Goal: Communication & Community: Answer question/provide support

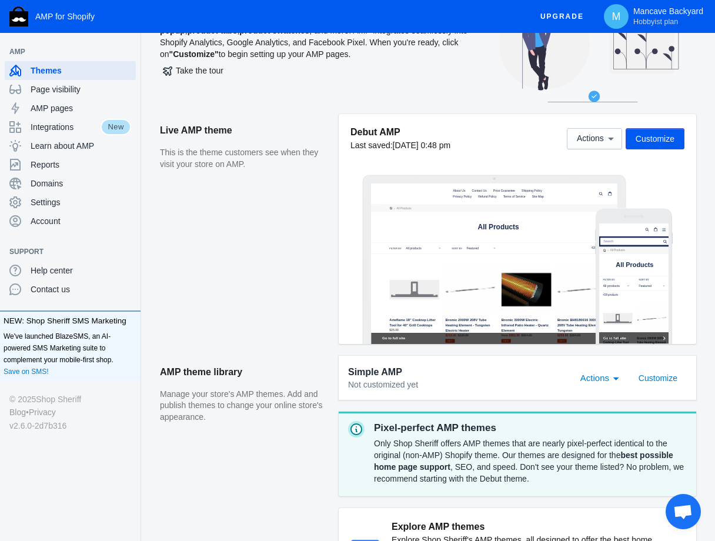
scroll to position [61, 0]
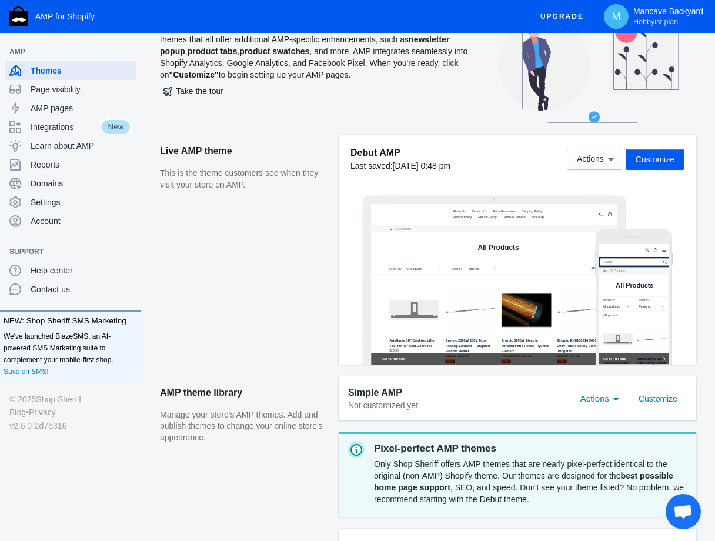
click at [620, 300] on div at bounding box center [634, 304] width 70 height 120
click at [602, 395] on span "Actions" at bounding box center [594, 398] width 29 height 10
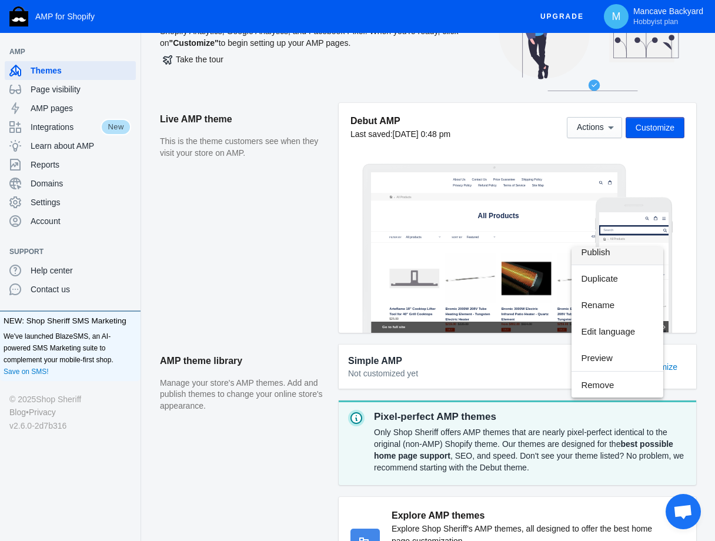
scroll to position [120, 0]
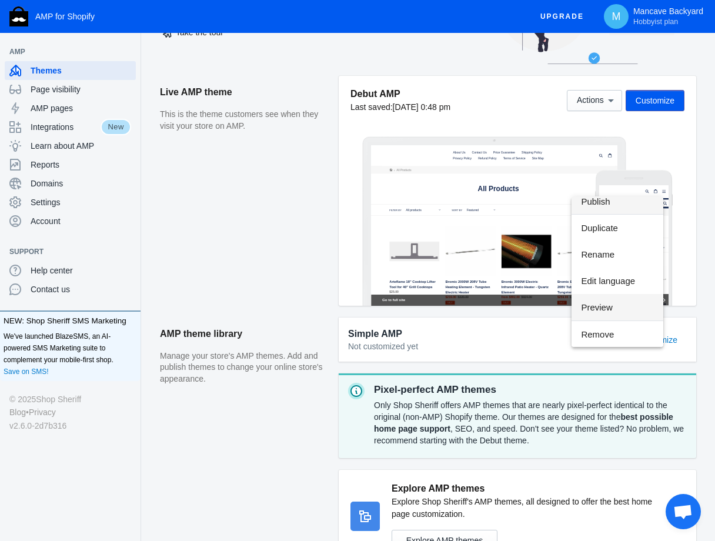
click at [601, 307] on span "Preview" at bounding box center [617, 307] width 73 height 26
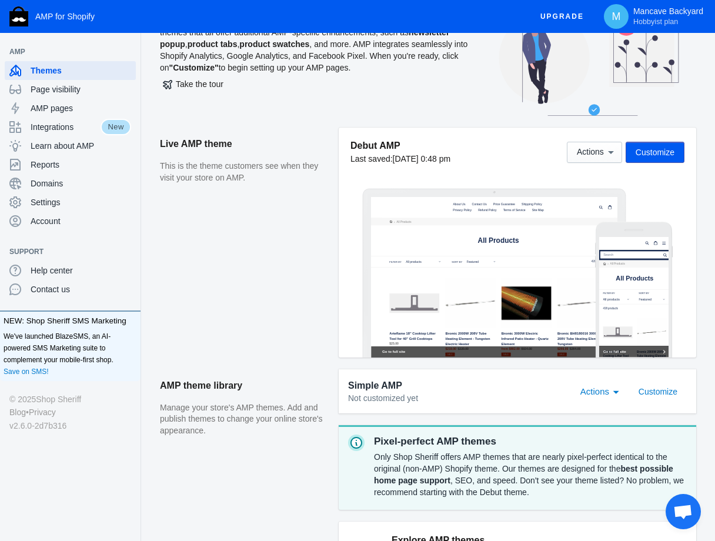
scroll to position [0, 0]
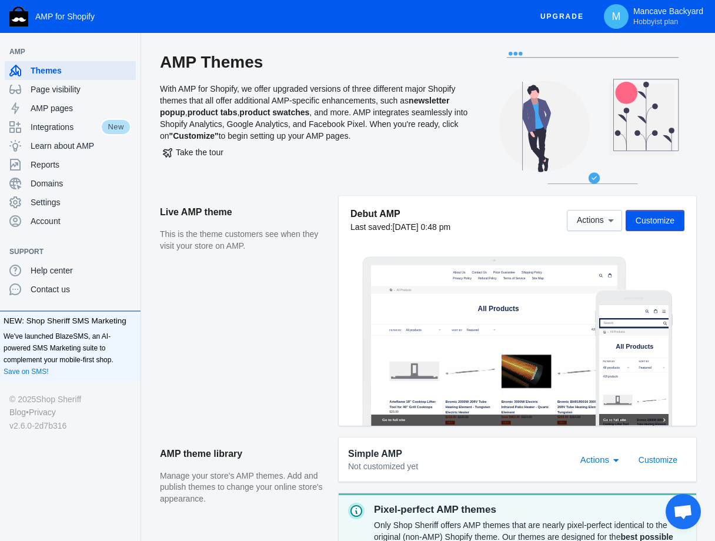
click at [193, 236] on p "This is the theme customers see when they visit your store on AMP." at bounding box center [243, 240] width 167 height 23
drag, startPoint x: 217, startPoint y: 237, endPoint x: 233, endPoint y: 237, distance: 16.5
click at [233, 237] on p "This is the theme customers see when they visit your store on AMP." at bounding box center [243, 240] width 167 height 23
drag, startPoint x: 281, startPoint y: 242, endPoint x: 286, endPoint y: 270, distance: 28.5
click at [286, 270] on aside "Live AMP theme This is the theme customers see when they visit your store on AM…" at bounding box center [249, 317] width 179 height 242
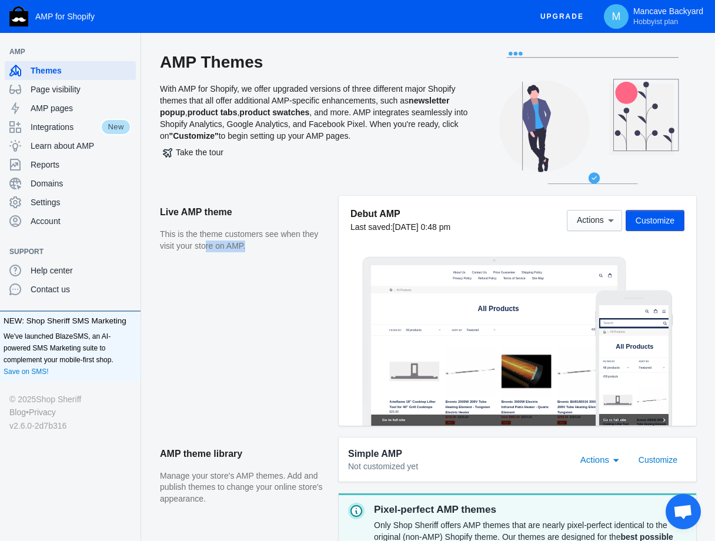
drag, startPoint x: 206, startPoint y: 241, endPoint x: 271, endPoint y: 261, distance: 67.7
click at [271, 261] on aside "Live AMP theme This is the theme customers see when they visit your store on AM…" at bounding box center [249, 317] width 179 height 242
click at [274, 313] on aside "Live AMP theme This is the theme customers see when they visit your store on AM…" at bounding box center [249, 317] width 179 height 242
drag, startPoint x: 170, startPoint y: 90, endPoint x: 380, endPoint y: 137, distance: 214.4
click at [380, 137] on div "AMP Themes With AMP for Shopify, we offer upgraded versions of three different …" at bounding box center [320, 124] width 321 height 144
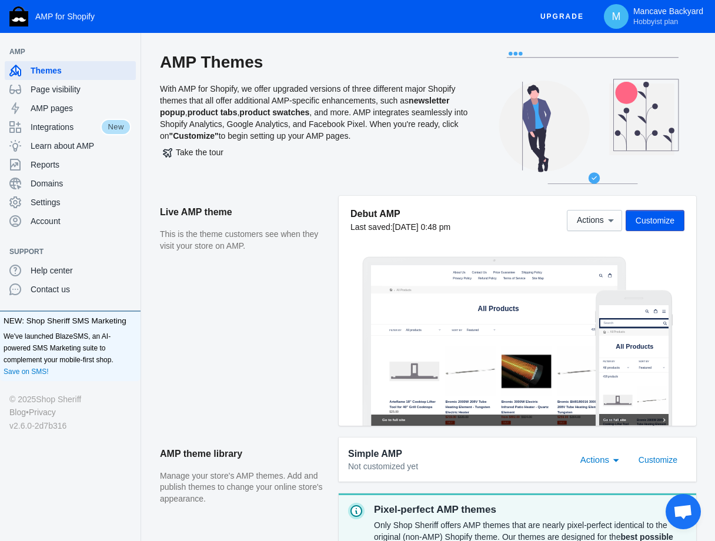
click at [256, 142] on div "Take the tour" at bounding box center [320, 152] width 321 height 21
click at [213, 146] on button "Take the tour" at bounding box center [193, 152] width 66 height 21
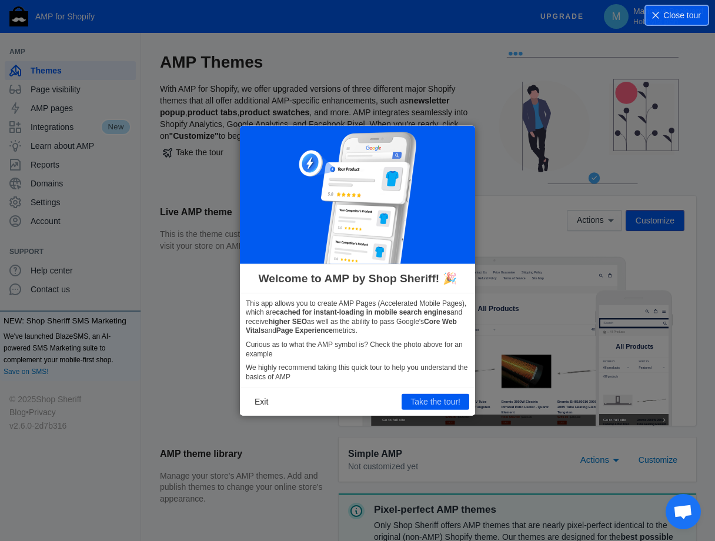
click at [266, 405] on button "Exit" at bounding box center [261, 401] width 31 height 15
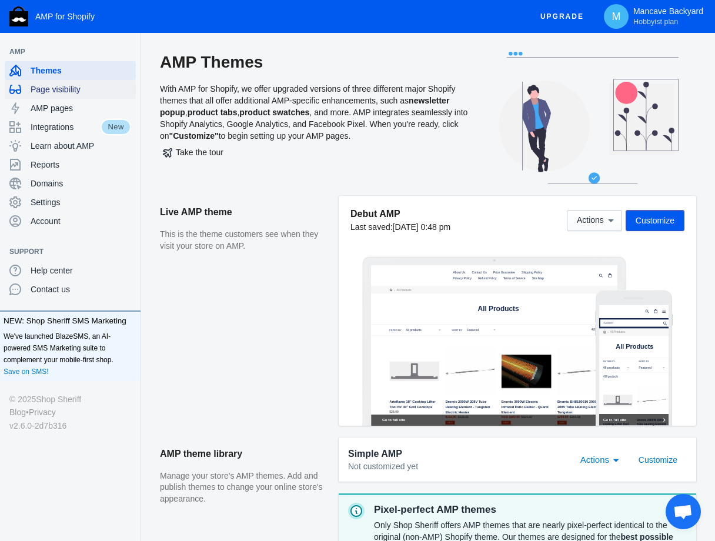
click at [27, 91] on div "Page visibility" at bounding box center [70, 89] width 122 height 19
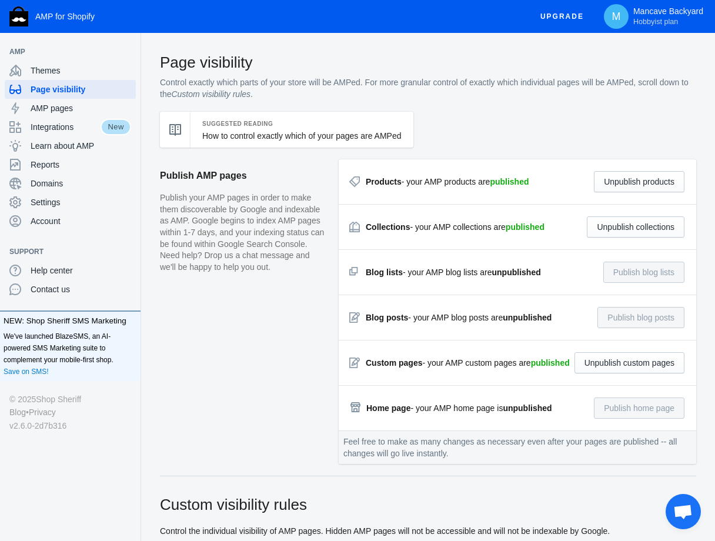
click at [477, 228] on div "Collections - your AMP collections are published" at bounding box center [455, 227] width 179 height 12
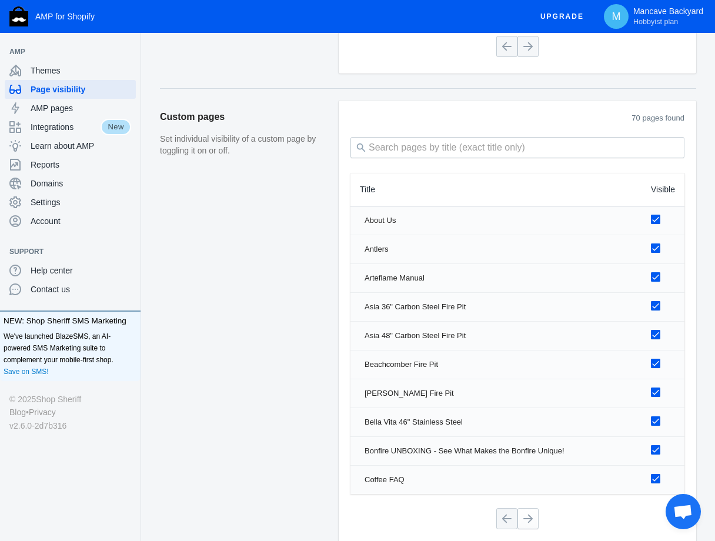
scroll to position [1528, 0]
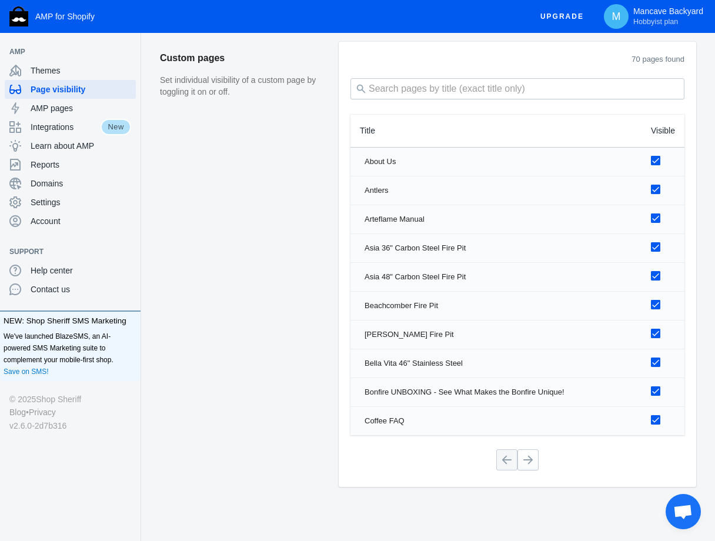
drag, startPoint x: 242, startPoint y: 81, endPoint x: 252, endPoint y: 101, distance: 22.1
click at [252, 101] on aside "Custom pages Set individual visibility of a custom page by toggling it on or of…" at bounding box center [249, 264] width 179 height 444
click at [52, 197] on span "Settings" at bounding box center [81, 202] width 100 height 12
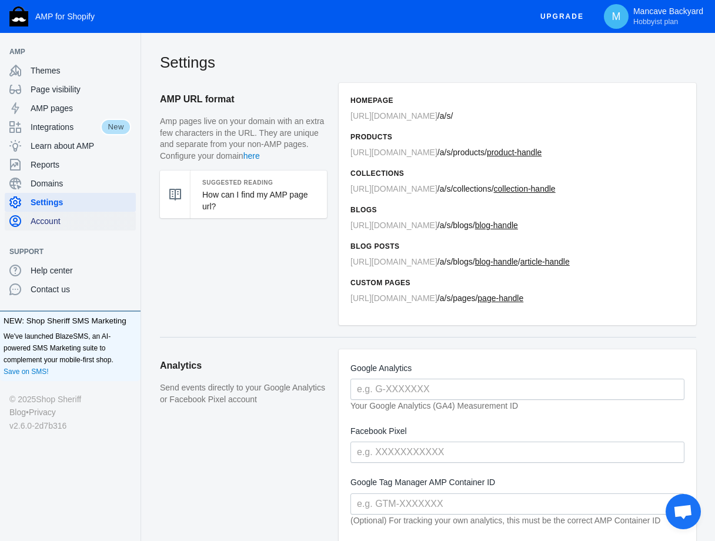
click at [53, 223] on span "Account" at bounding box center [81, 221] width 100 height 12
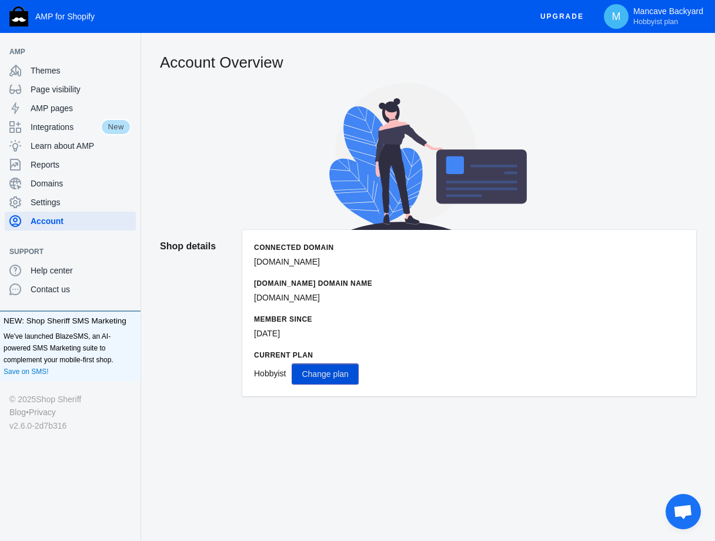
click at [306, 375] on span "Change plan" at bounding box center [324, 373] width 46 height 9
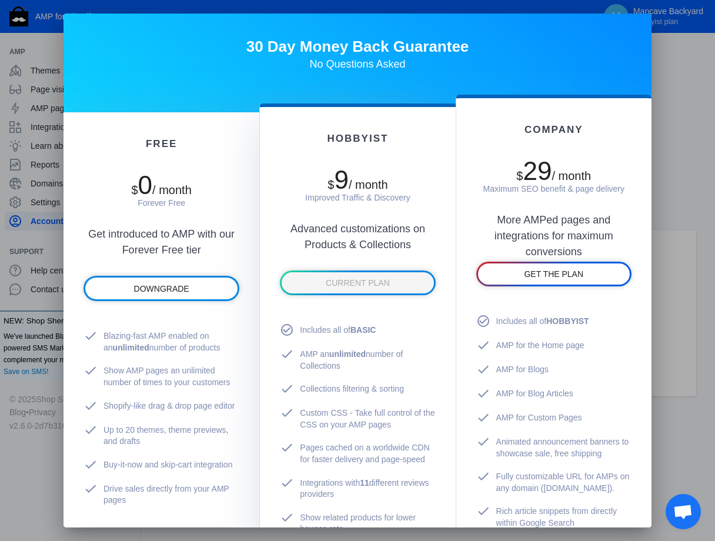
click at [676, 63] on div at bounding box center [357, 270] width 715 height 541
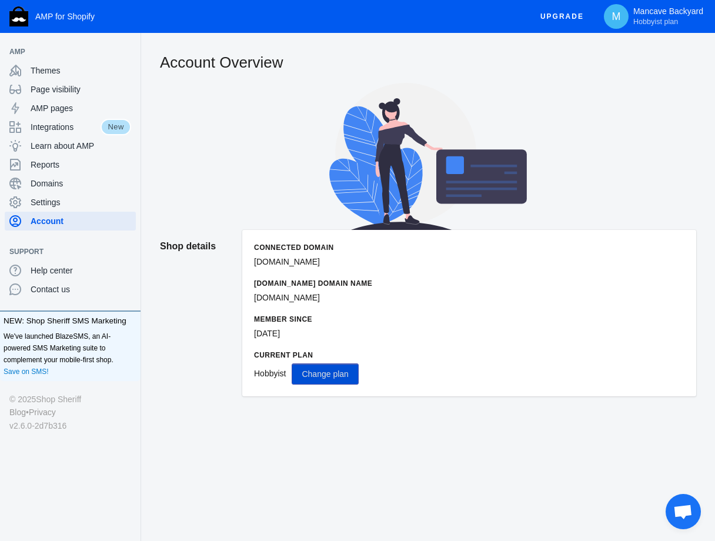
click at [193, 246] on h2 "Shop details" at bounding box center [195, 246] width 71 height 33
click at [668, 19] on span "Hobbyist plan" at bounding box center [655, 21] width 45 height 9
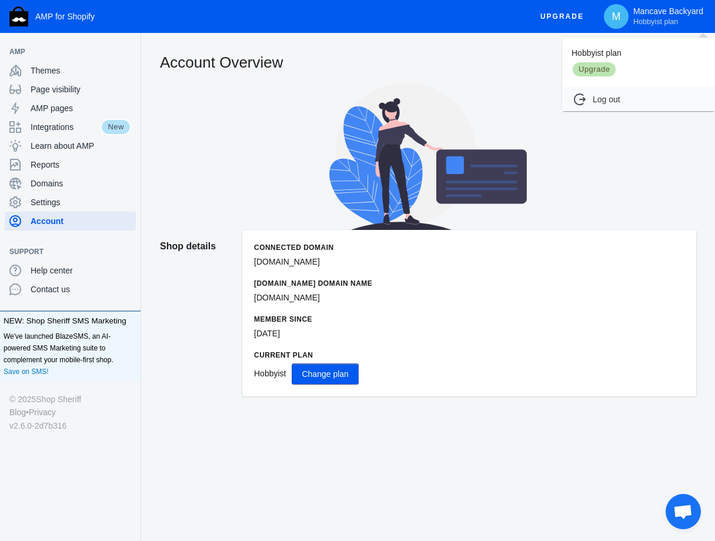
drag, startPoint x: 573, startPoint y: 15, endPoint x: 267, endPoint y: 280, distance: 405.3
click at [267, 273] on div at bounding box center [357, 270] width 715 height 541
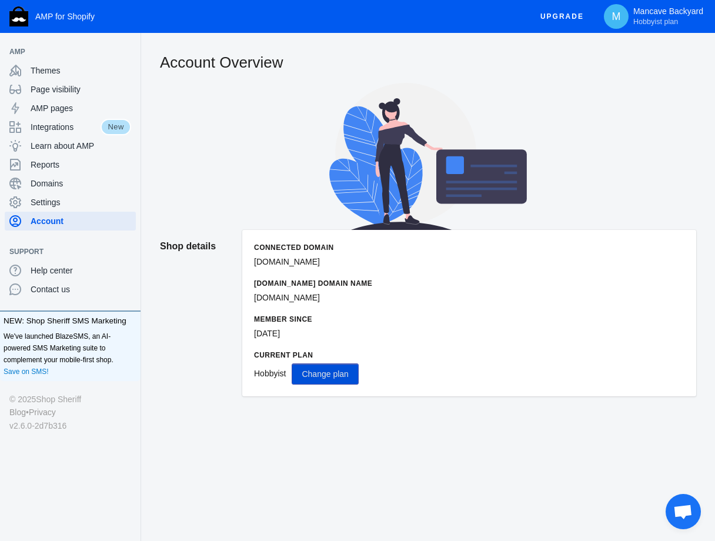
click at [326, 380] on button "Change plan" at bounding box center [324, 373] width 66 height 21
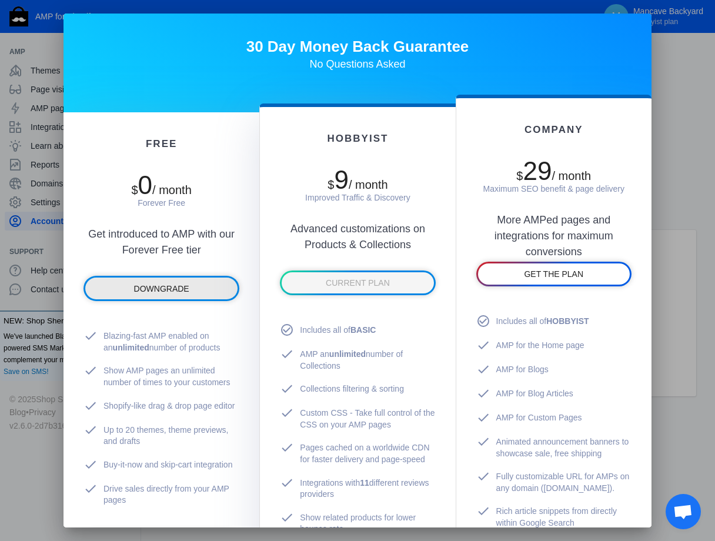
click at [182, 293] on span "DOWNGRADE" at bounding box center [161, 288] width 55 height 9
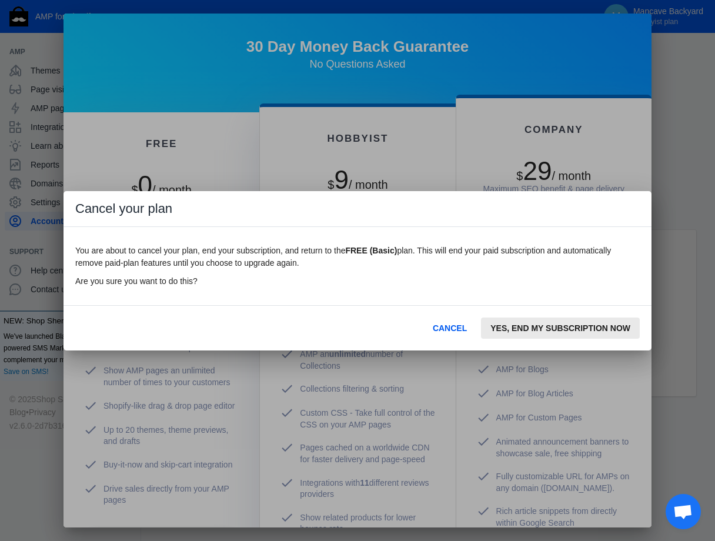
click at [518, 331] on span "YES, END MY SUBSCRIPTION NOW" at bounding box center [560, 327] width 140 height 9
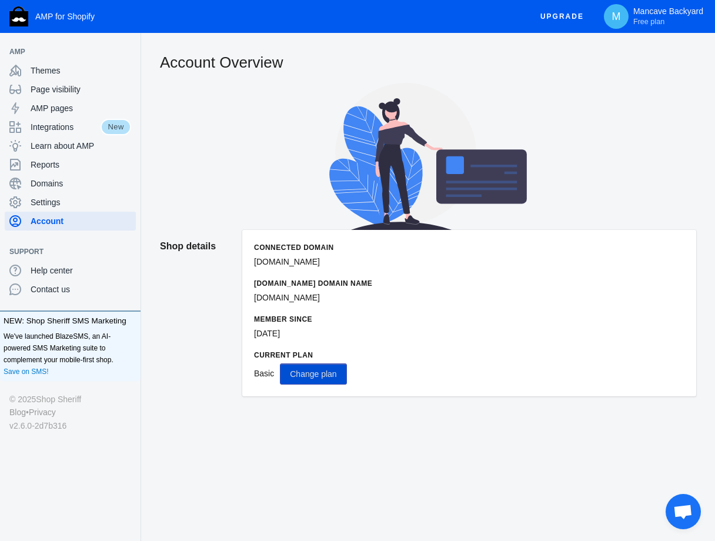
click at [263, 202] on icon at bounding box center [428, 156] width 536 height 147
click at [50, 216] on span "Account" at bounding box center [81, 221] width 100 height 12
click at [286, 301] on p "mancave-backyard.myshopify.com" at bounding box center [469, 297] width 430 height 12
drag, startPoint x: 330, startPoint y: 262, endPoint x: 331, endPoint y: 254, distance: 7.8
click at [331, 258] on p "mancavebackyard.com" at bounding box center [469, 262] width 430 height 12
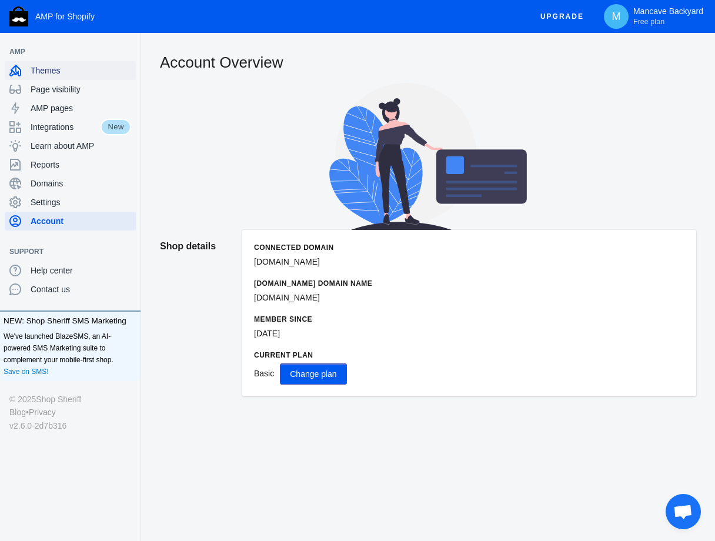
click at [59, 75] on span "Themes" at bounding box center [81, 71] width 100 height 12
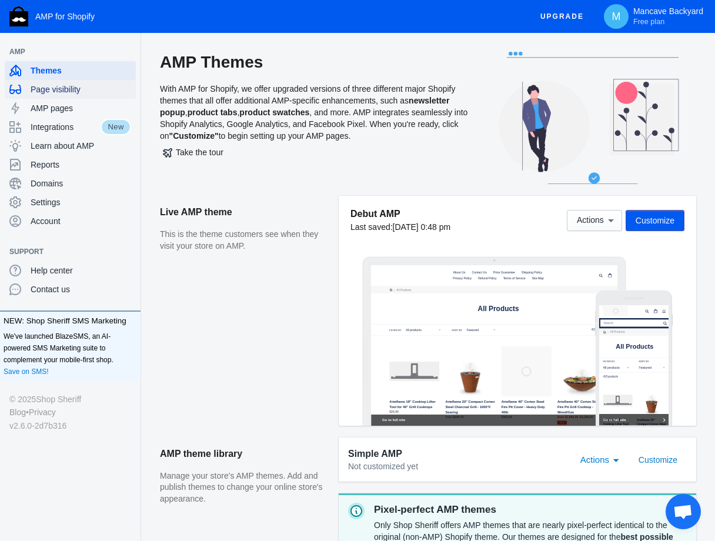
click at [59, 86] on span "Page visibility" at bounding box center [81, 89] width 100 height 12
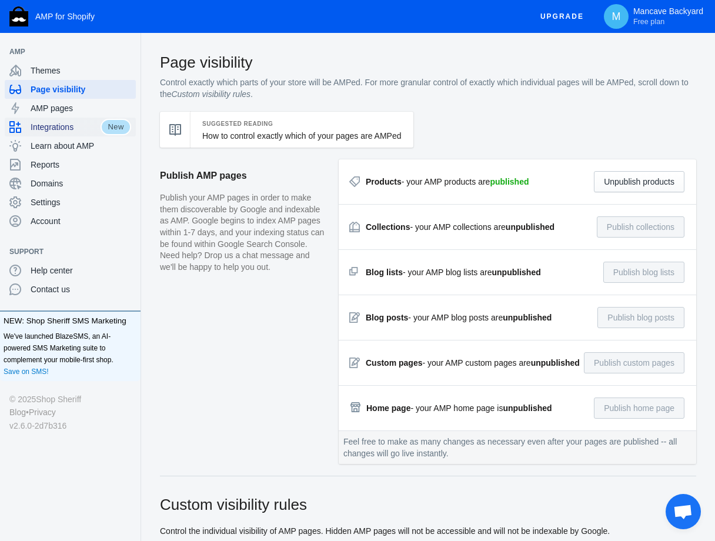
click at [62, 128] on span "Integrations" at bounding box center [66, 127] width 70 height 12
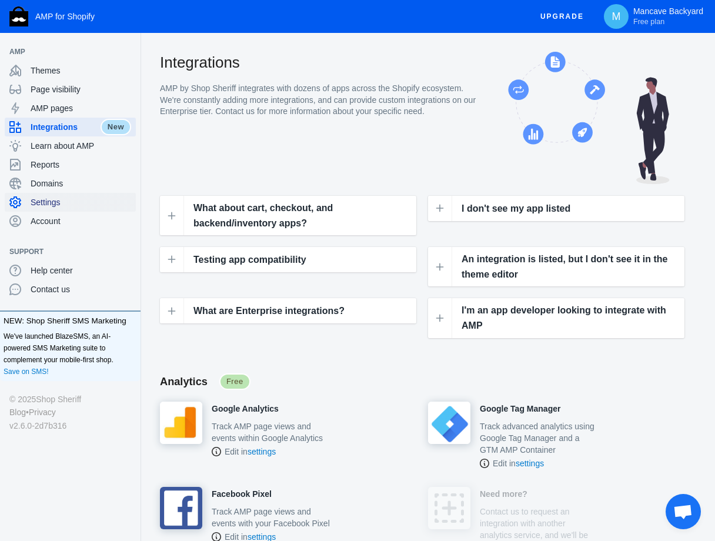
click at [62, 198] on span "Settings" at bounding box center [81, 202] width 100 height 12
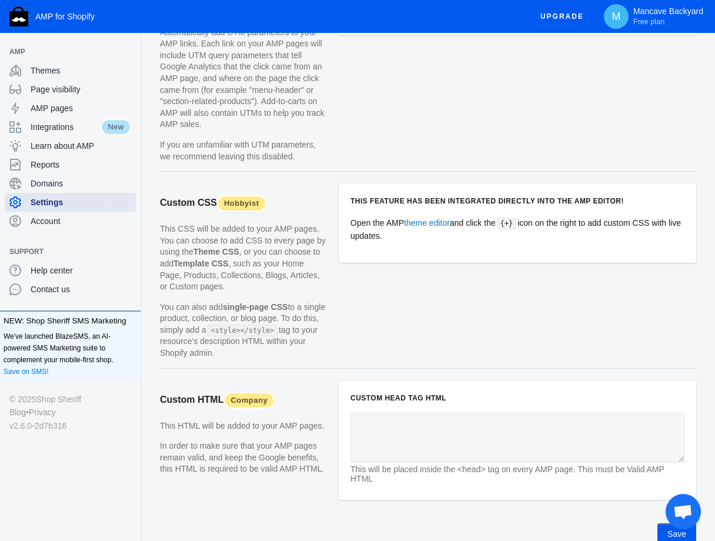
scroll to position [1116, 0]
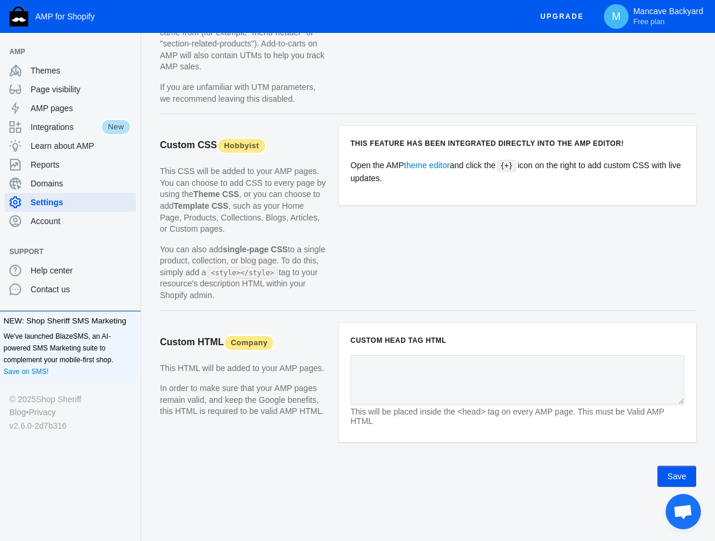
click at [299, 375] on section "Custom HTML Company This HTML will be added to your AMP pages. In order to make…" at bounding box center [428, 389] width 536 height 132
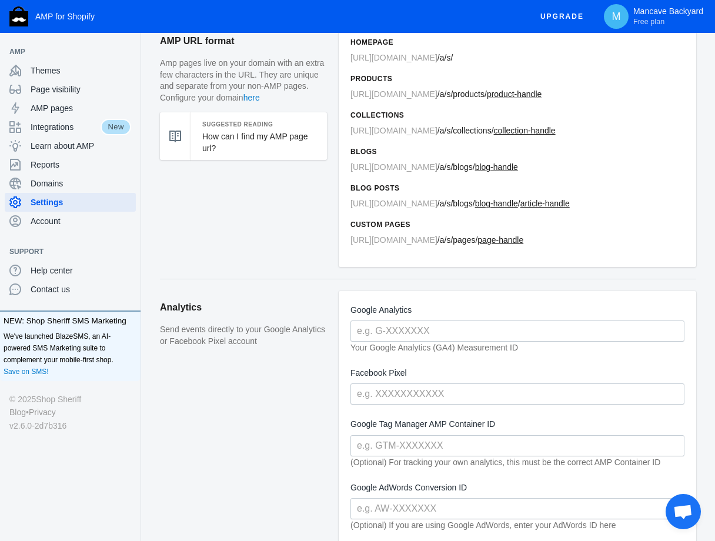
scroll to position [0, 0]
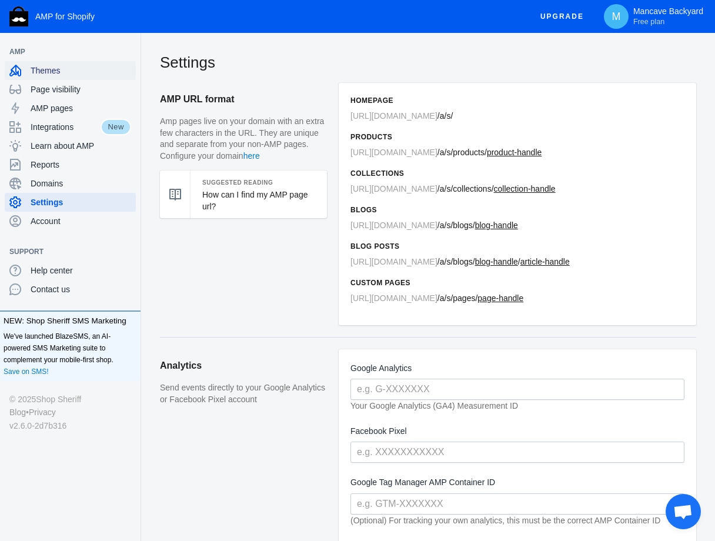
click at [42, 72] on span "Themes" at bounding box center [81, 71] width 100 height 12
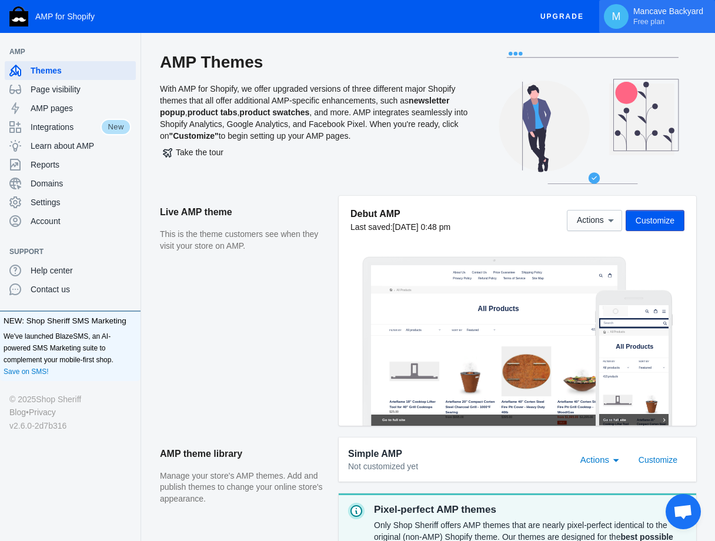
click at [655, 14] on p "Mancave Backyard Free plan" at bounding box center [668, 16] width 70 height 20
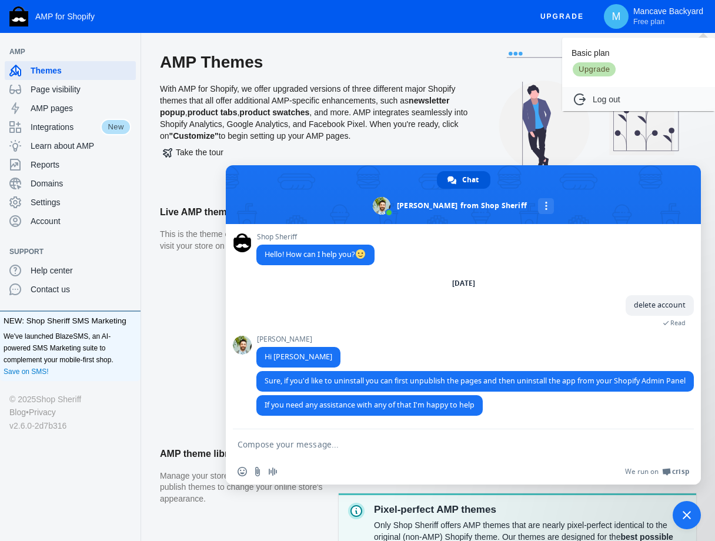
type textarea "I used to have a paid account, How can i confirm"
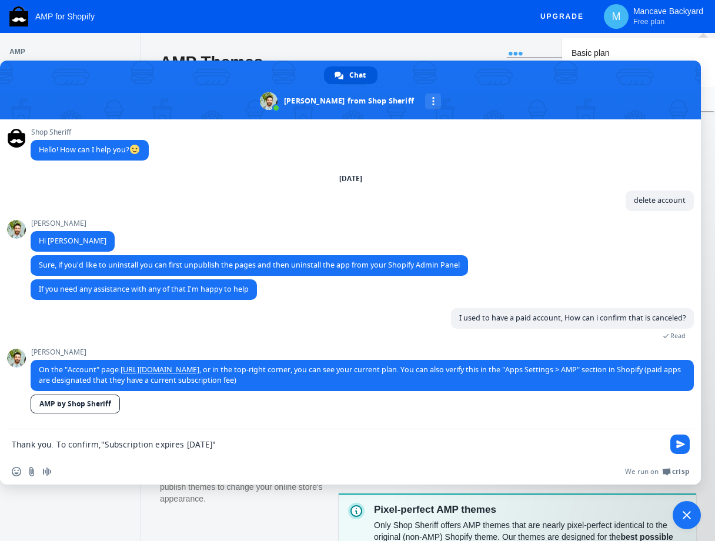
type textarea "Thank you. To confirm,"Subscription expires September 25, 2025" means its expir…"
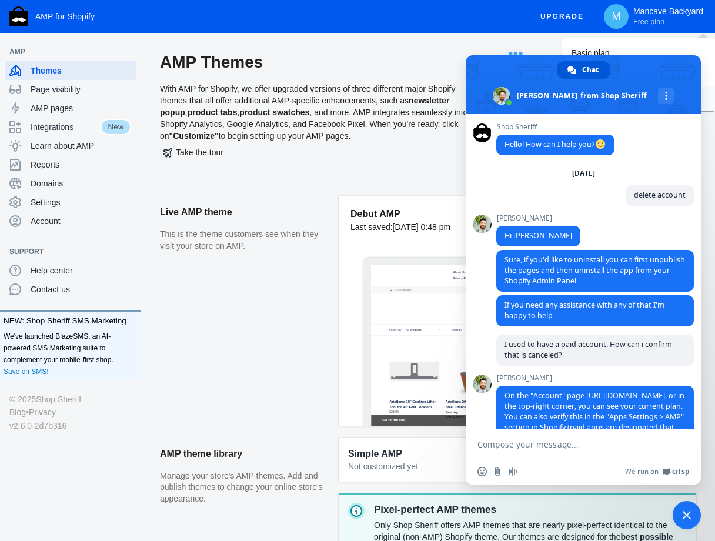
scroll to position [142, 0]
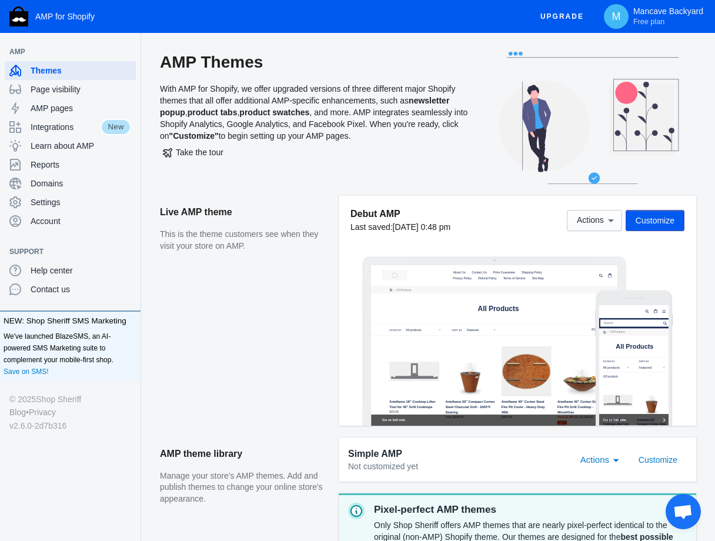
click at [681, 508] on span "Open chat" at bounding box center [682, 512] width 19 height 16
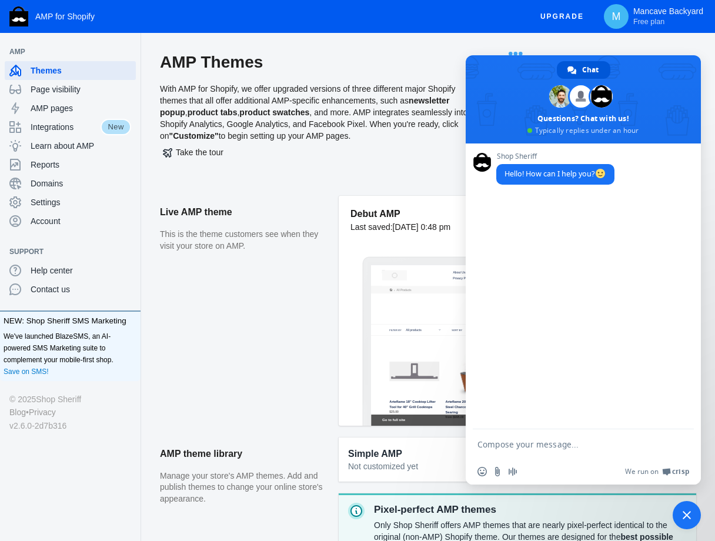
click at [519, 441] on textarea "Compose your message..." at bounding box center [570, 444] width 186 height 11
type textarea "delete account"
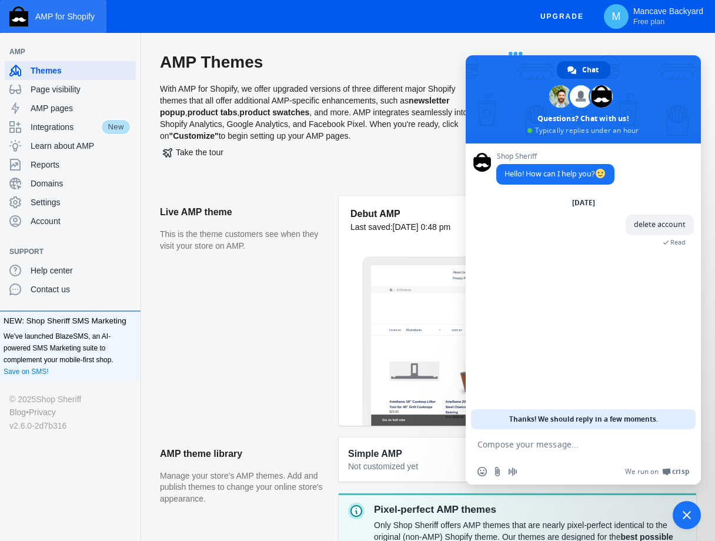
click at [24, 18] on img "button" at bounding box center [18, 16] width 19 height 20
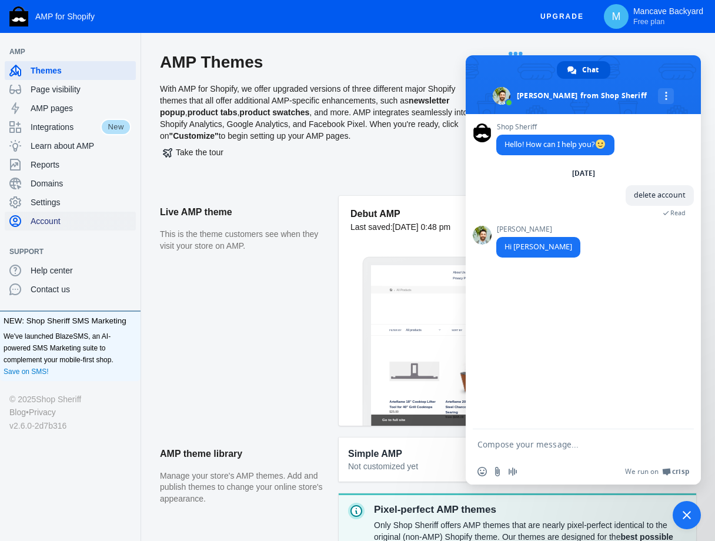
click at [47, 220] on span "Account" at bounding box center [81, 221] width 100 height 12
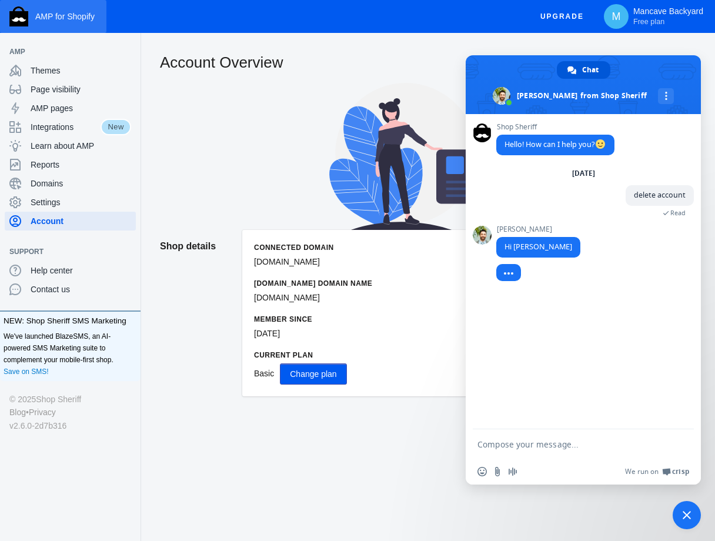
click at [56, 22] on button "AMP for Shopify" at bounding box center [53, 16] width 106 height 33
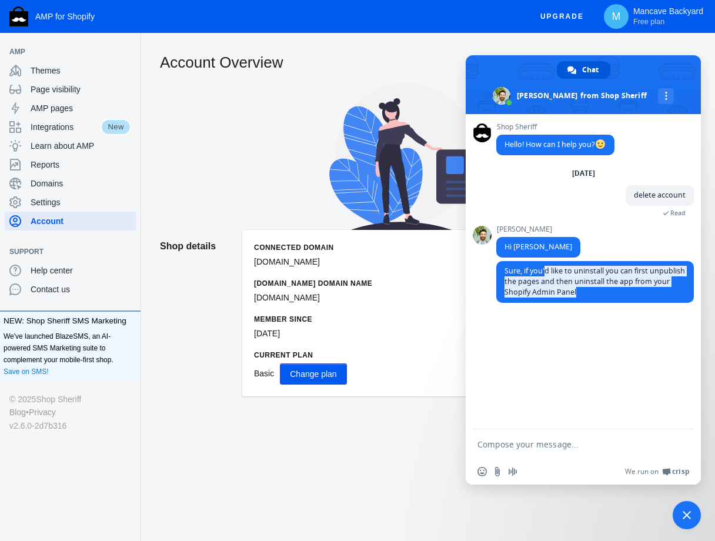
drag, startPoint x: 546, startPoint y: 265, endPoint x: 683, endPoint y: 290, distance: 139.8
click at [683, 290] on span "Sure, if you'd like to uninstall you can first unpublish the pages and then uni…" at bounding box center [594, 282] width 197 height 42
click at [598, 326] on div "Shop Sheriff Hello! How can I help you? Thursday, 11 September delete account A…" at bounding box center [582, 271] width 235 height 315
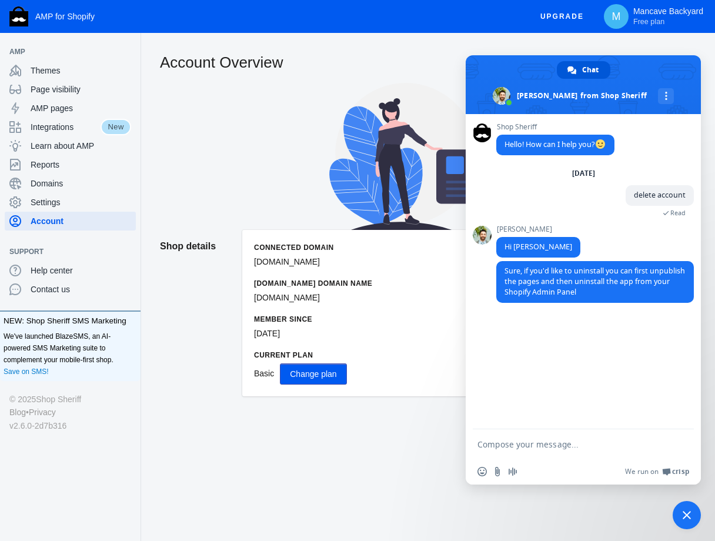
click at [533, 270] on span "Sure, if you'd like to uninstall you can first unpublish the pages and then uni…" at bounding box center [594, 281] width 180 height 31
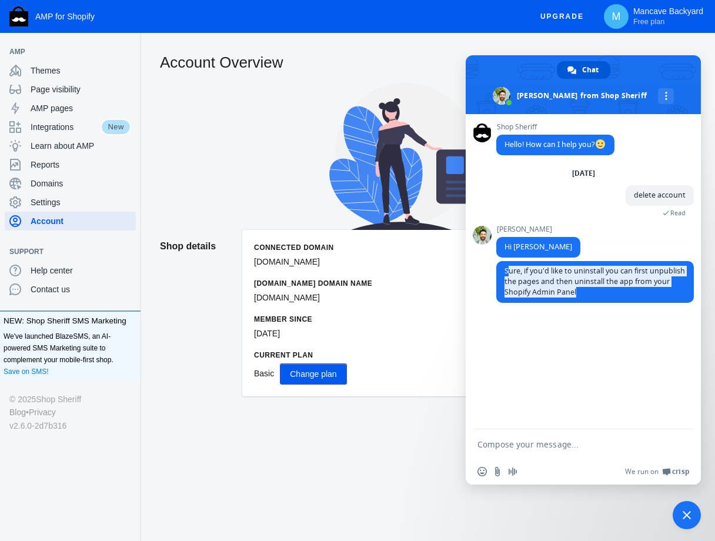
drag, startPoint x: 507, startPoint y: 270, endPoint x: 681, endPoint y: 290, distance: 175.7
click at [681, 290] on span "Sure, if you'd like to uninstall you can first unpublish the pages and then uni…" at bounding box center [594, 282] width 197 height 42
click at [575, 318] on div "Shop Sheriff Hello! How can I help you? Thursday, 11 September delete account A…" at bounding box center [582, 271] width 235 height 315
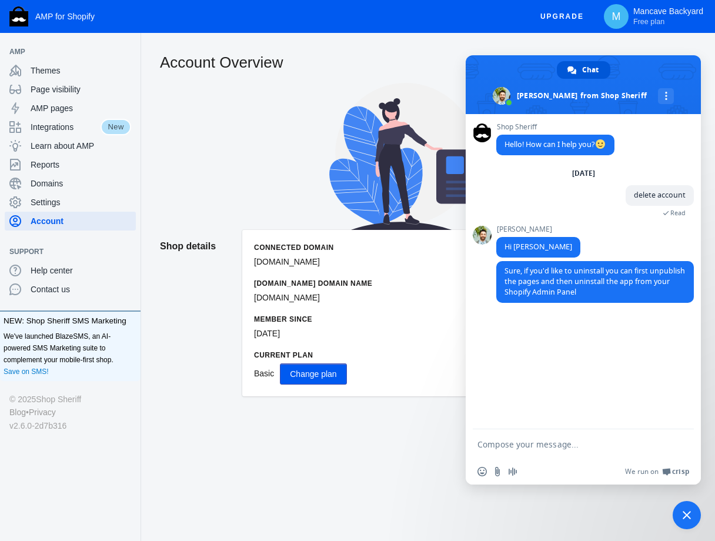
click at [595, 289] on span "Sure, if you'd like to uninstall you can first unpublish the pages and then uni…" at bounding box center [594, 282] width 197 height 42
click at [528, 443] on textarea "Compose your message..." at bounding box center [570, 444] width 186 height 11
click at [518, 440] on textarea "Compose your message..." at bounding box center [570, 444] width 186 height 11
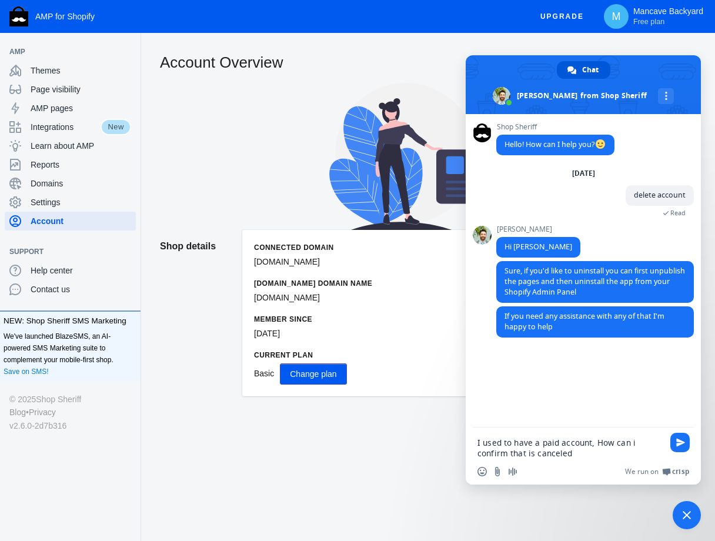
type textarea "I used to have a paid account, How can i confirm that is canceled?"
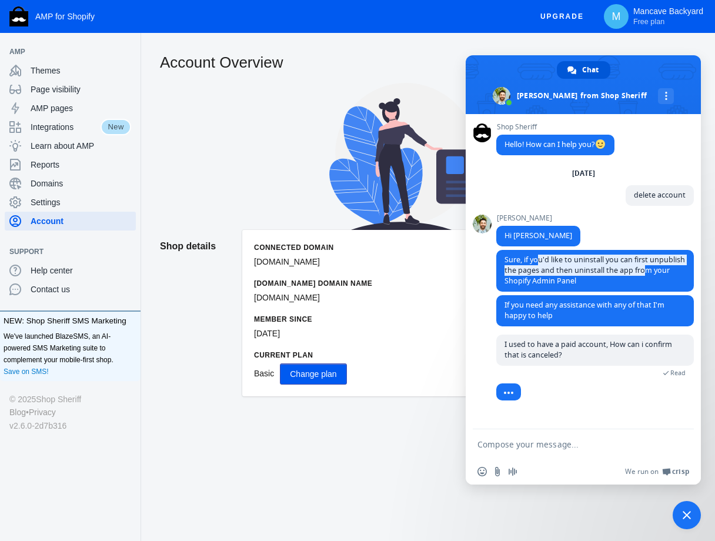
drag, startPoint x: 537, startPoint y: 261, endPoint x: 645, endPoint y: 275, distance: 109.6
click at [645, 275] on span "Sure, if you'd like to uninstall you can first unpublish the pages and then uni…" at bounding box center [594, 271] width 197 height 42
click at [43, 200] on span "Settings" at bounding box center [81, 202] width 100 height 12
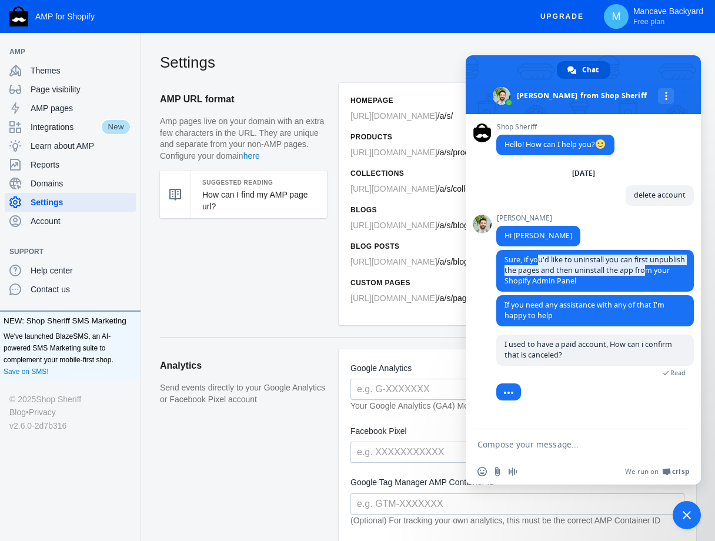
drag, startPoint x: 628, startPoint y: 63, endPoint x: 548, endPoint y: 164, distance: 128.5
click at [555, 167] on div "Chat Stephen from Shop Sheriff More channels Shop Sheriff Hello! How can I help…" at bounding box center [582, 269] width 235 height 429
click at [495, 62] on span at bounding box center [582, 84] width 235 height 59
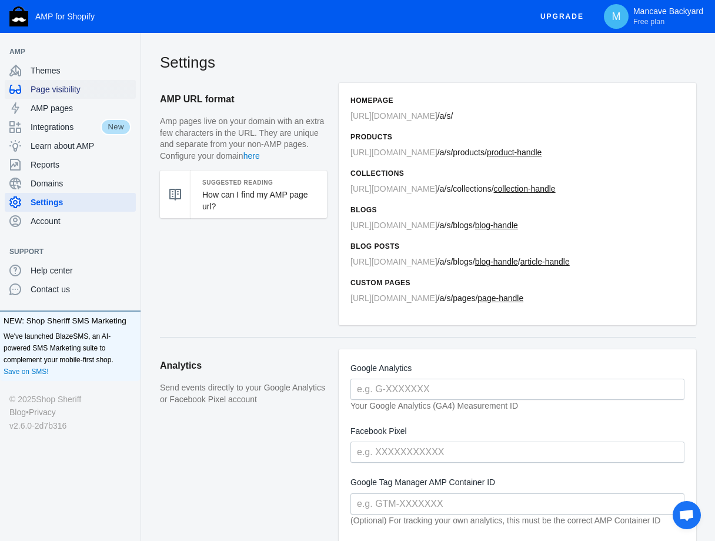
click at [65, 92] on span "Page visibility" at bounding box center [81, 89] width 100 height 12
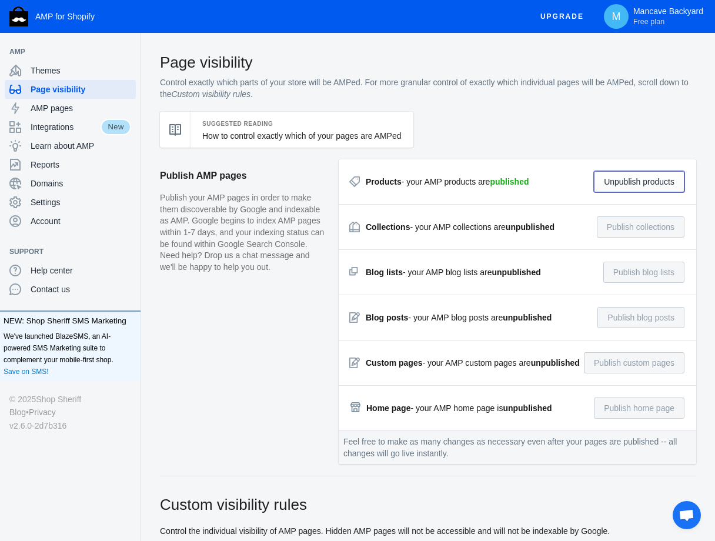
click at [609, 185] on button "Unpublish products" at bounding box center [639, 181] width 91 height 21
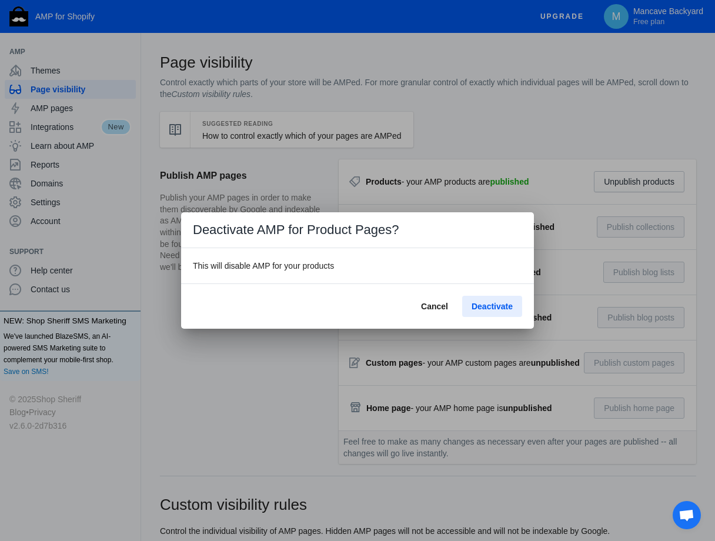
click at [511, 303] on span "Deactivate" at bounding box center [491, 305] width 41 height 9
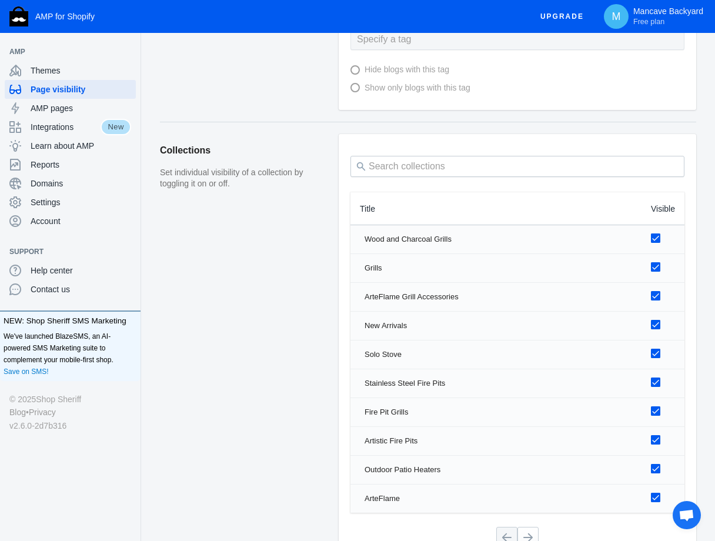
scroll to position [764, 0]
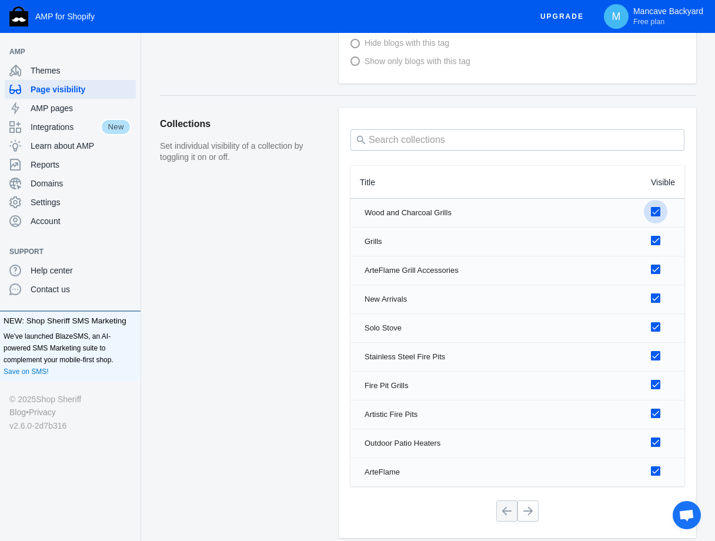
click at [661, 205] on label at bounding box center [660, 211] width 19 height 15
click at [0, 0] on input "checkbox" at bounding box center [0, 0] width 0 height 0
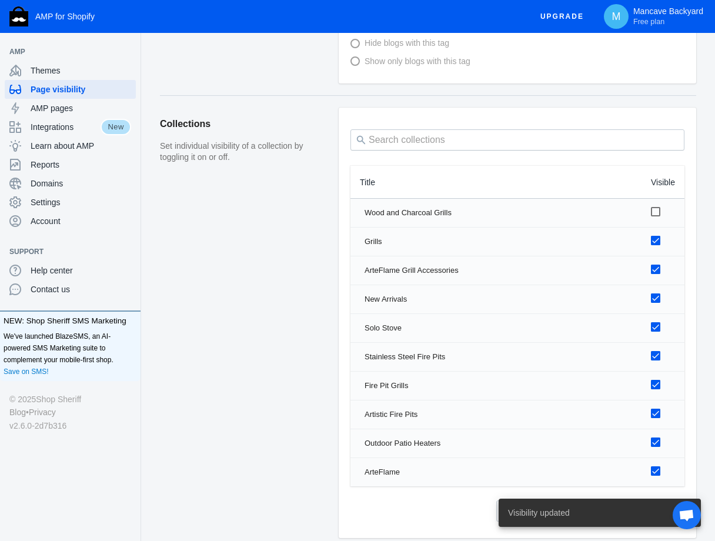
click at [662, 235] on label at bounding box center [660, 240] width 19 height 15
click at [0, 0] on input "checkbox" at bounding box center [0, 0] width 0 height 0
click at [654, 266] on div at bounding box center [655, 268] width 9 height 9
click at [0, 0] on input "checkbox" at bounding box center [0, 0] width 0 height 0
click at [654, 291] on label at bounding box center [660, 297] width 19 height 15
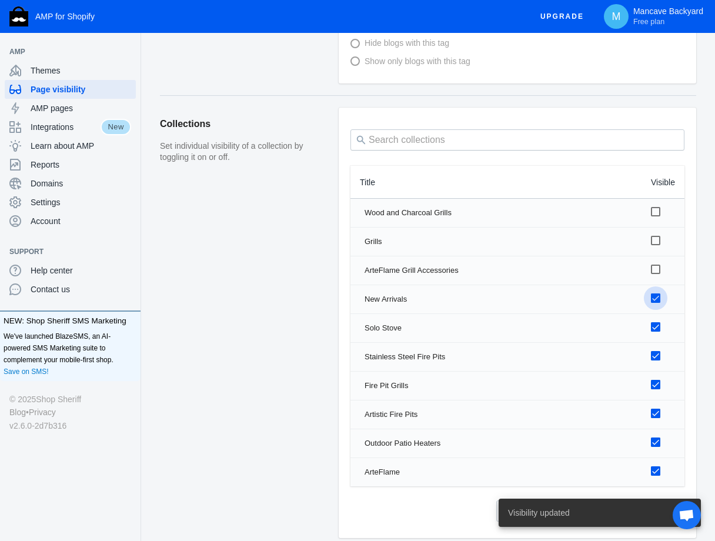
click at [0, 0] on input "checkbox" at bounding box center [0, 0] width 0 height 0
click at [655, 329] on div at bounding box center [655, 326] width 9 height 9
click at [0, 0] on input "checkbox" at bounding box center [0, 0] width 0 height 0
click at [654, 356] on div at bounding box center [655, 355] width 9 height 9
click at [0, 0] on input "checkbox" at bounding box center [0, 0] width 0 height 0
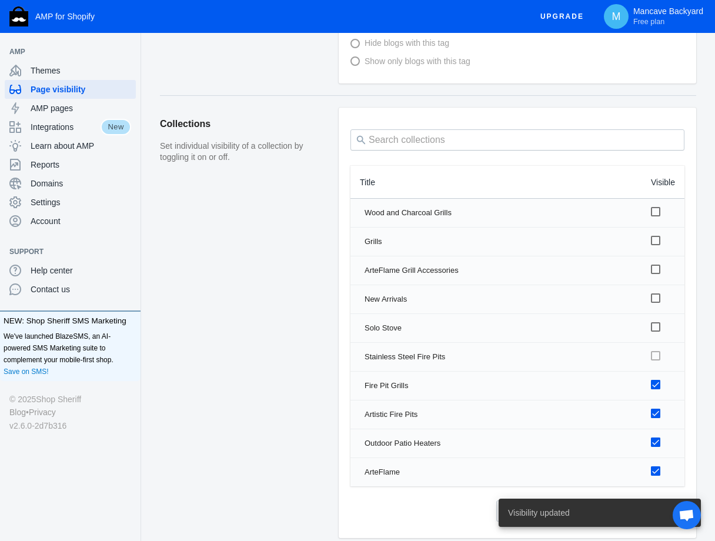
click at [651, 374] on td at bounding box center [662, 385] width 43 height 28
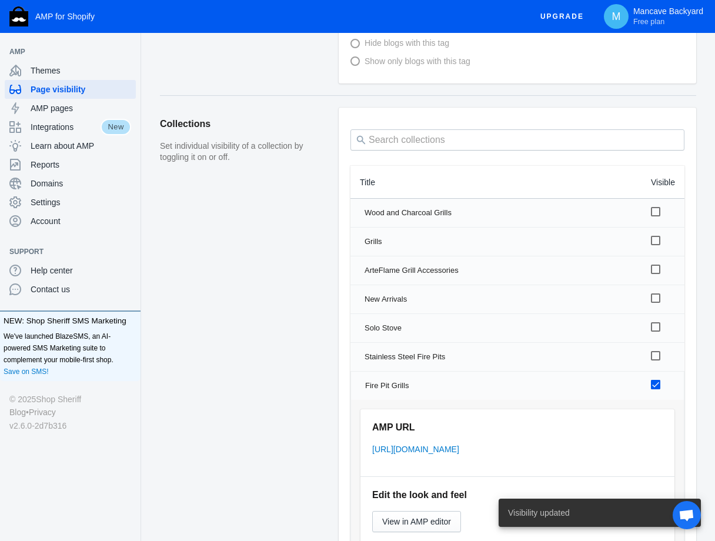
click at [658, 391] on label at bounding box center [660, 384] width 19 height 15
click at [0, 0] on input "checkbox" at bounding box center [0, 0] width 0 height 0
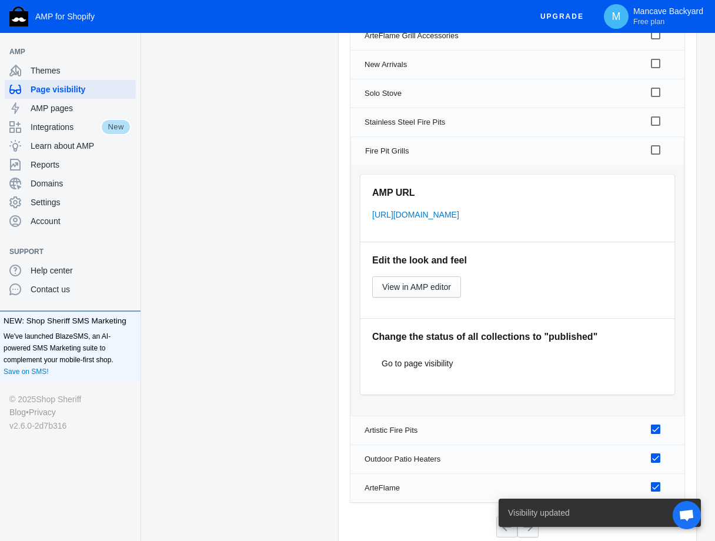
scroll to position [999, 0]
click at [492, 155] on div "Fire Pit Grills" at bounding box center [498, 151] width 267 height 12
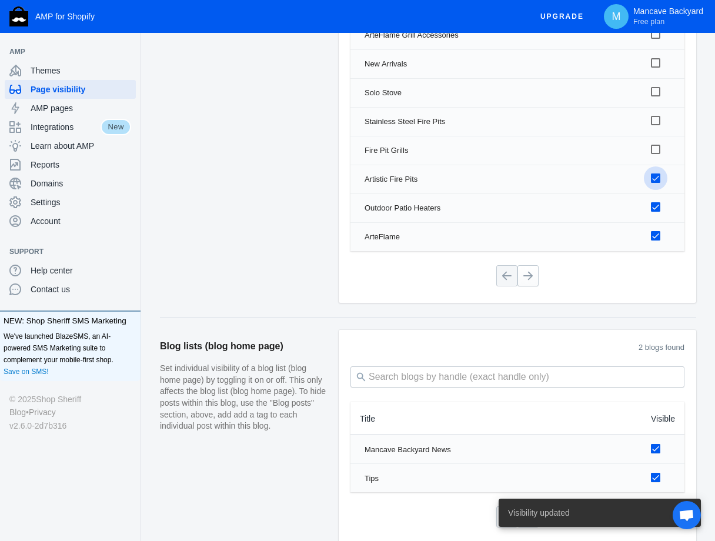
click at [655, 176] on div at bounding box center [655, 177] width 9 height 9
click at [0, 0] on input "checkbox" at bounding box center [0, 0] width 0 height 0
click at [486, 177] on div "Artistic Fire Pits" at bounding box center [497, 179] width 267 height 12
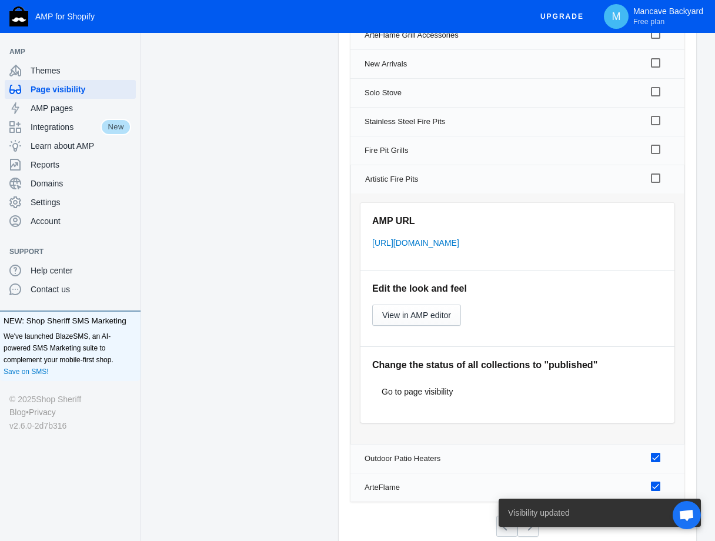
click at [486, 177] on div "Artistic Fire Pits" at bounding box center [498, 179] width 267 height 12
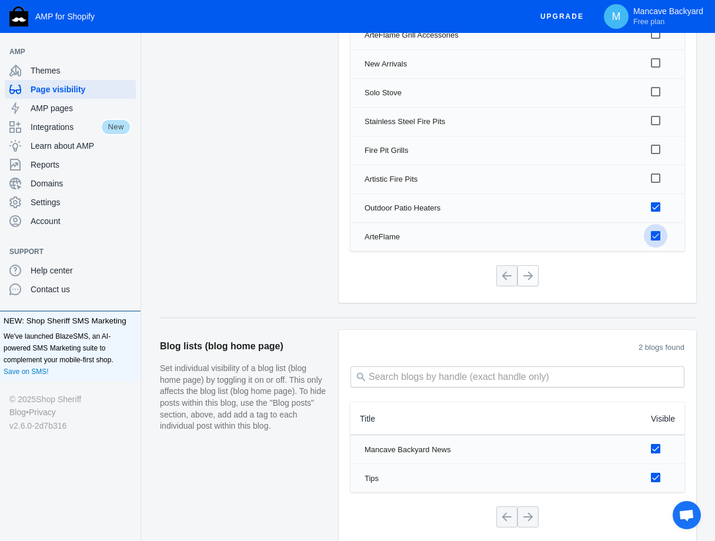
click at [653, 232] on div at bounding box center [655, 235] width 9 height 9
click at [0, 0] on input "checkbox" at bounding box center [0, 0] width 0 height 0
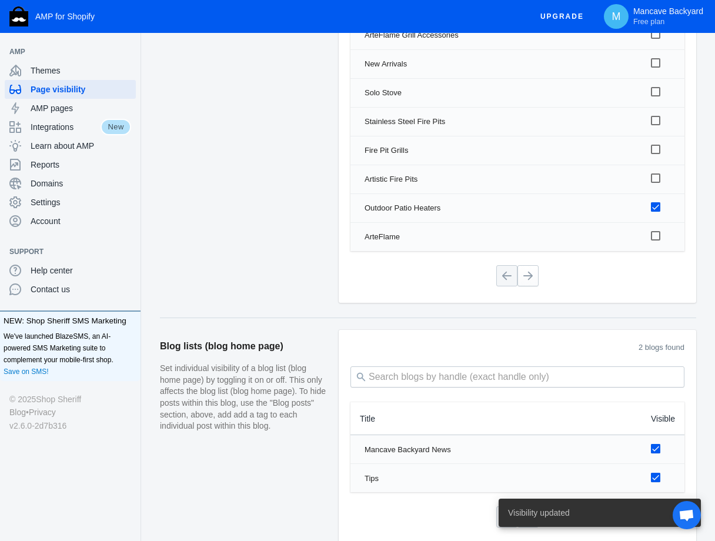
click at [654, 209] on div at bounding box center [655, 206] width 9 height 9
click at [0, 0] on input "checkbox" at bounding box center [0, 0] width 0 height 0
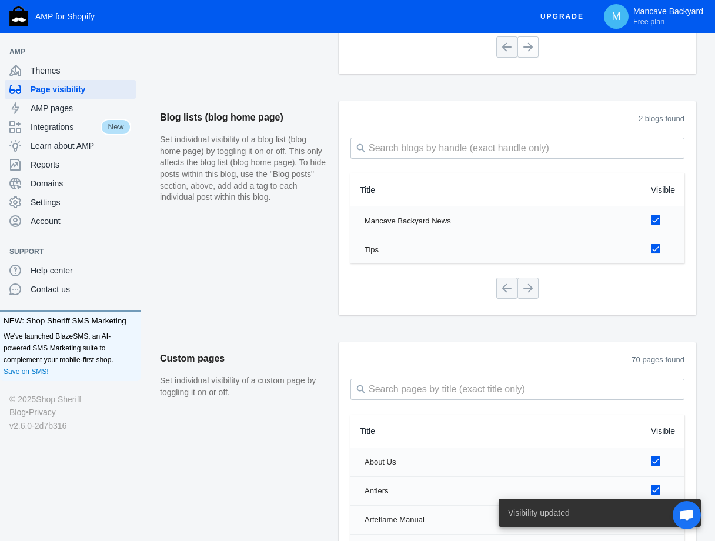
scroll to position [1234, 0]
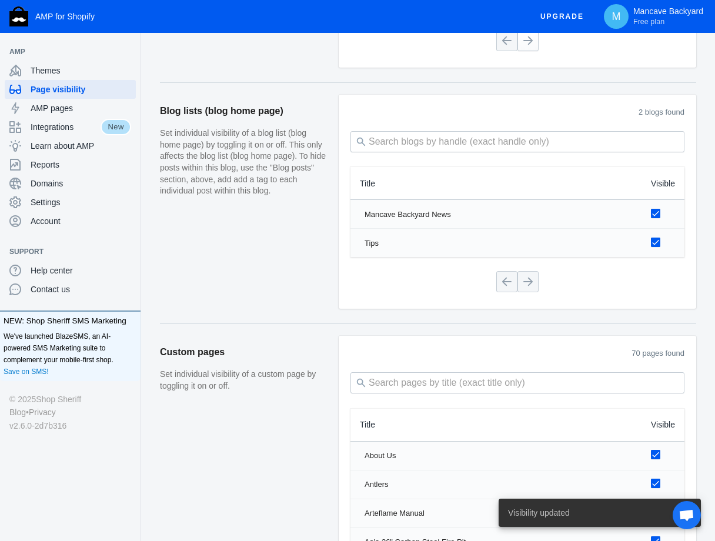
click at [654, 243] on input "checkbox" at bounding box center [655, 241] width 9 height 9
checkbox input "false"
click at [656, 210] on input "checkbox" at bounding box center [655, 213] width 9 height 9
checkbox input "false"
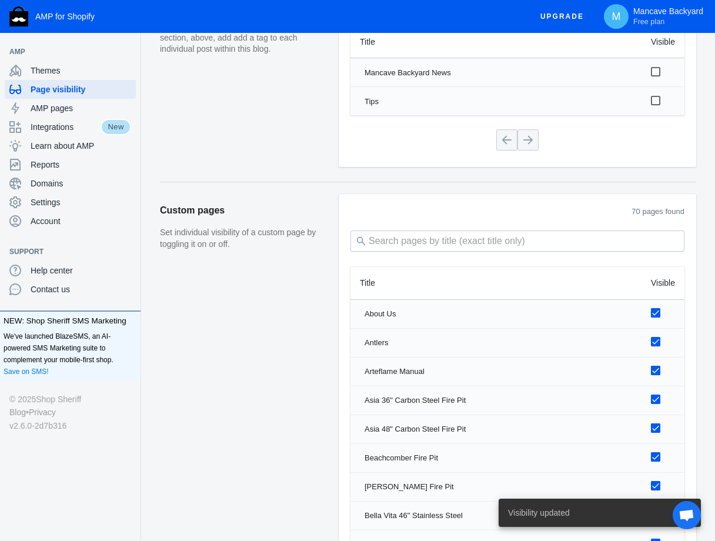
scroll to position [1410, 0]
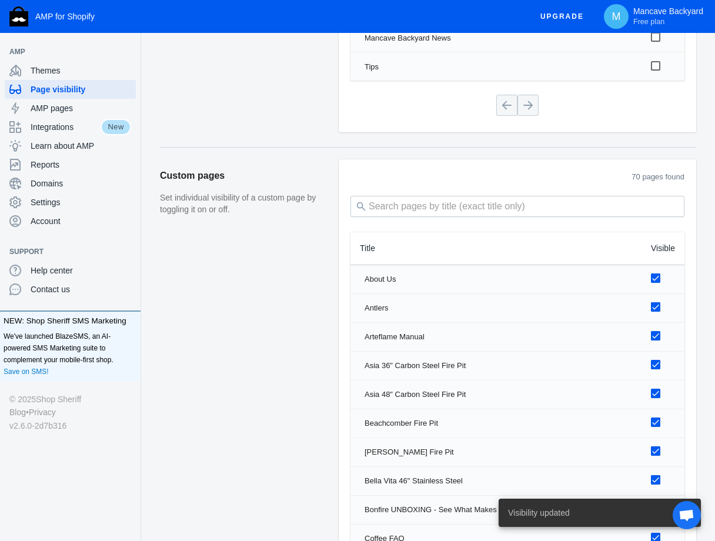
click at [652, 273] on input "checkbox" at bounding box center [655, 277] width 9 height 9
checkbox input "false"
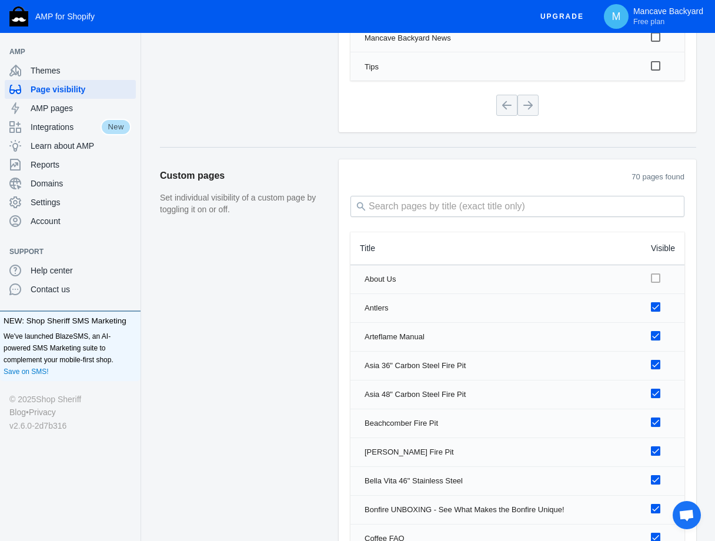
click at [657, 310] on input "checkbox" at bounding box center [655, 306] width 9 height 9
checkbox input "false"
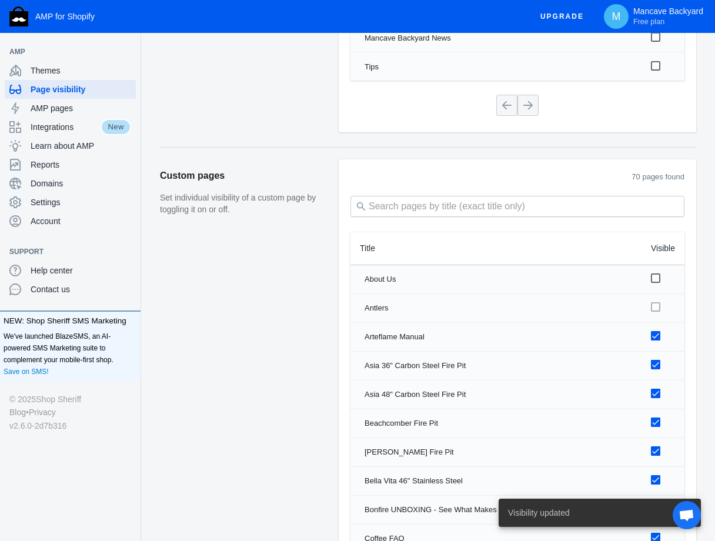
click at [649, 333] on td at bounding box center [662, 337] width 43 height 28
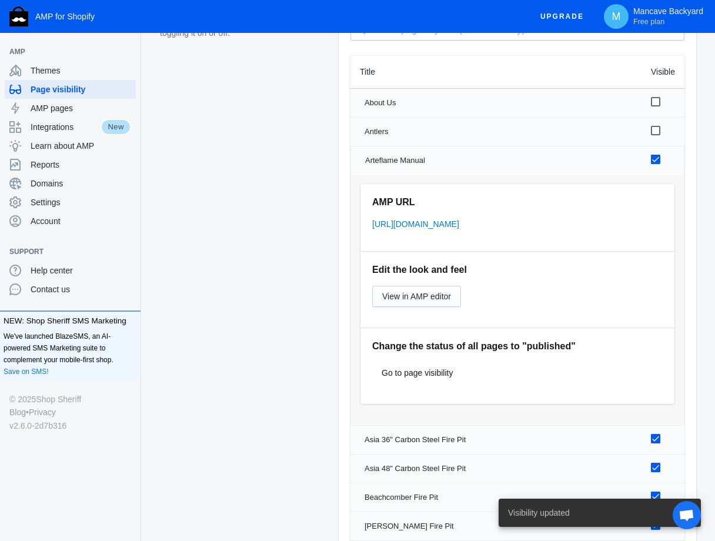
click at [655, 154] on label at bounding box center [660, 159] width 19 height 15
click at [655, 155] on input "checkbox" at bounding box center [655, 159] width 9 height 9
checkbox input "false"
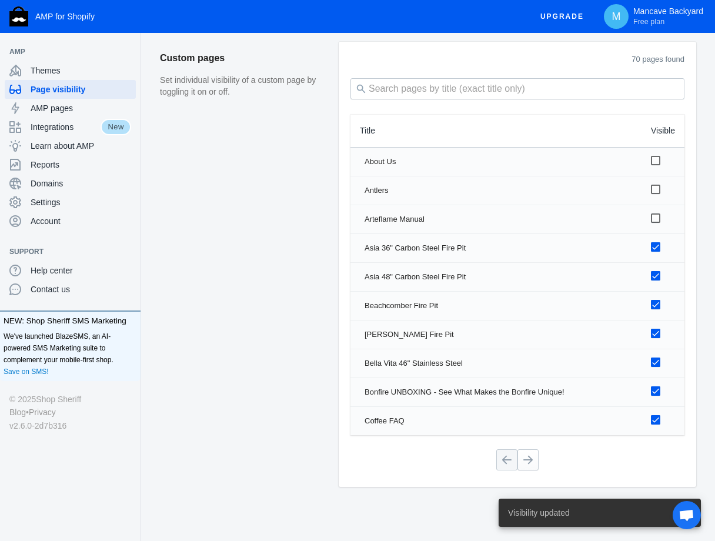
drag, startPoint x: 581, startPoint y: 155, endPoint x: 568, endPoint y: 96, distance: 59.6
click at [568, 96] on div "70 pages found Title Visible About Us AMP URL https://mancavebackyard.com/a/s/p…" at bounding box center [517, 264] width 357 height 444
click at [653, 245] on input "checkbox" at bounding box center [655, 246] width 9 height 9
checkbox input "false"
click at [653, 280] on input "checkbox" at bounding box center [655, 275] width 9 height 9
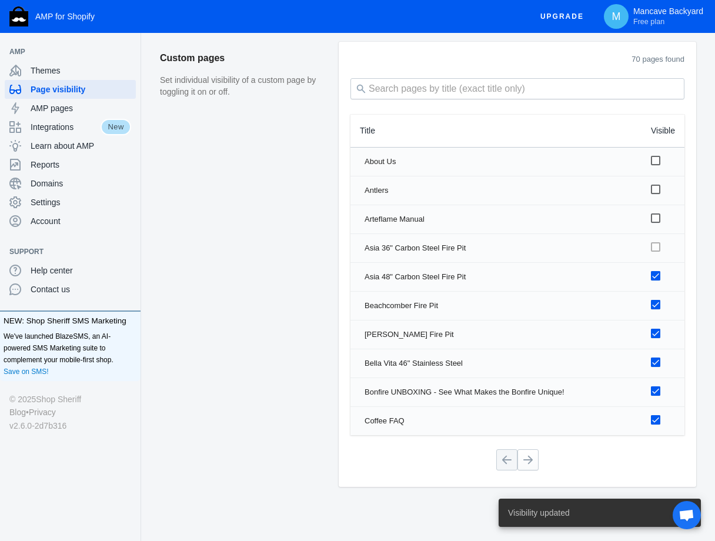
checkbox input "false"
click at [654, 306] on input "checkbox" at bounding box center [655, 304] width 9 height 9
checkbox input "false"
click at [652, 333] on input "checkbox" at bounding box center [655, 333] width 9 height 9
checkbox input "false"
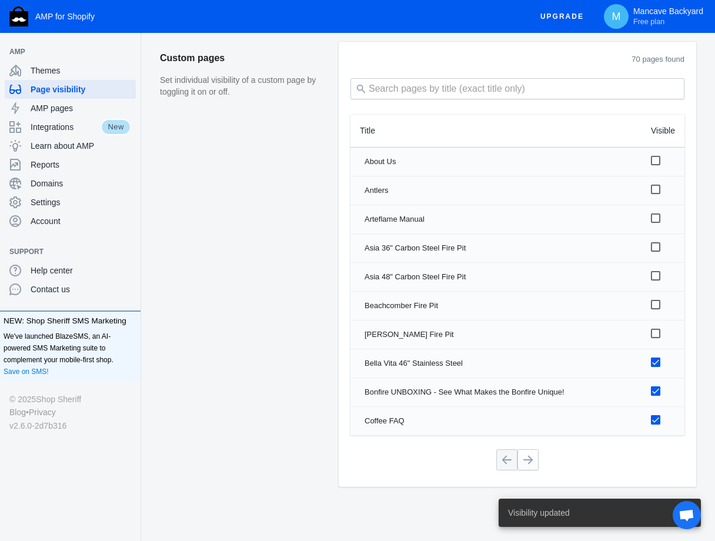
click at [654, 364] on input "checkbox" at bounding box center [655, 361] width 9 height 9
checkbox input "false"
click at [654, 390] on input "checkbox" at bounding box center [655, 390] width 9 height 9
checkbox input "false"
click at [653, 416] on input "checkbox" at bounding box center [655, 419] width 9 height 9
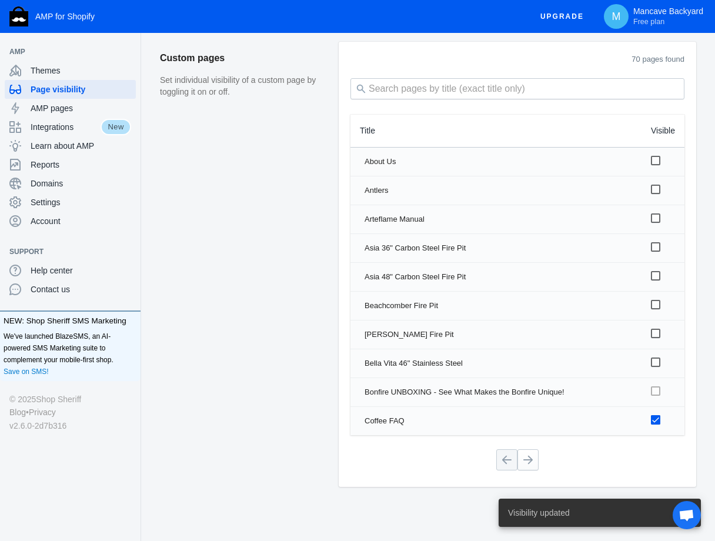
checkbox input "false"
click at [691, 520] on span "Open chat" at bounding box center [685, 515] width 15 height 13
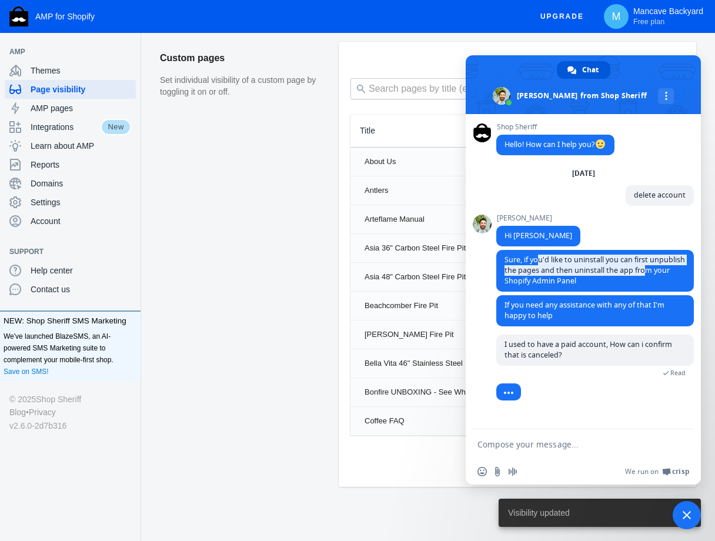
click at [256, 334] on aside "Custom pages Set individual visibility of a custom page by toggling it on or of…" at bounding box center [249, 264] width 179 height 444
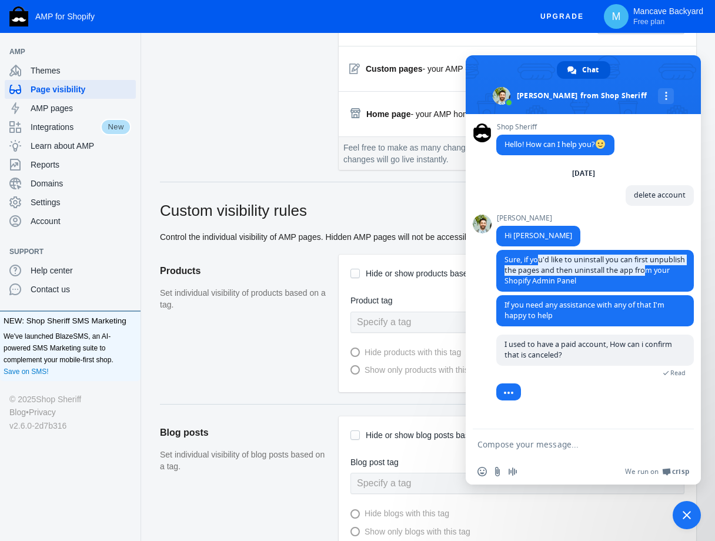
scroll to position [0, 0]
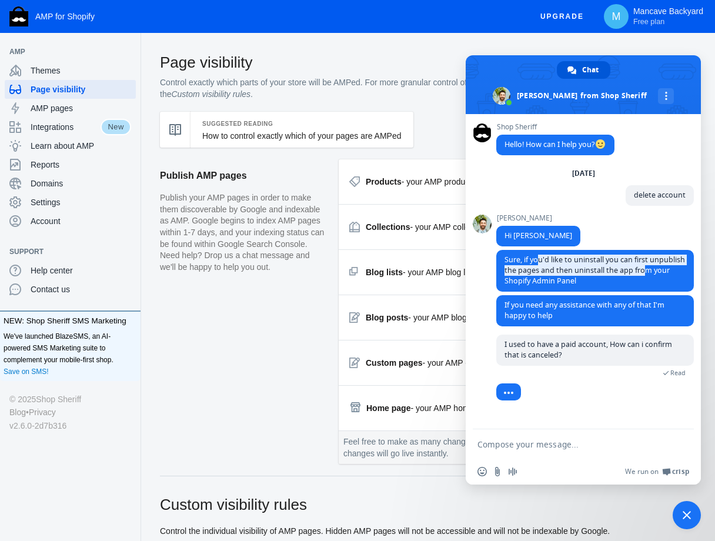
drag, startPoint x: 315, startPoint y: 165, endPoint x: 370, endPoint y: 138, distance: 61.0
click at [527, 78] on span at bounding box center [582, 84] width 235 height 59
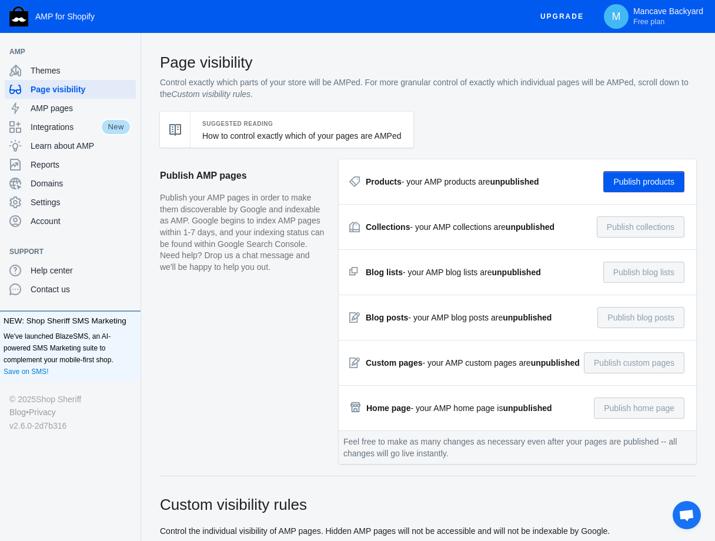
click at [263, 316] on aside "Publish AMP pages Publish your AMP pages in order to make them discoverable by …" at bounding box center [249, 317] width 179 height 316
click at [50, 110] on span "AMP pages" at bounding box center [81, 108] width 100 height 12
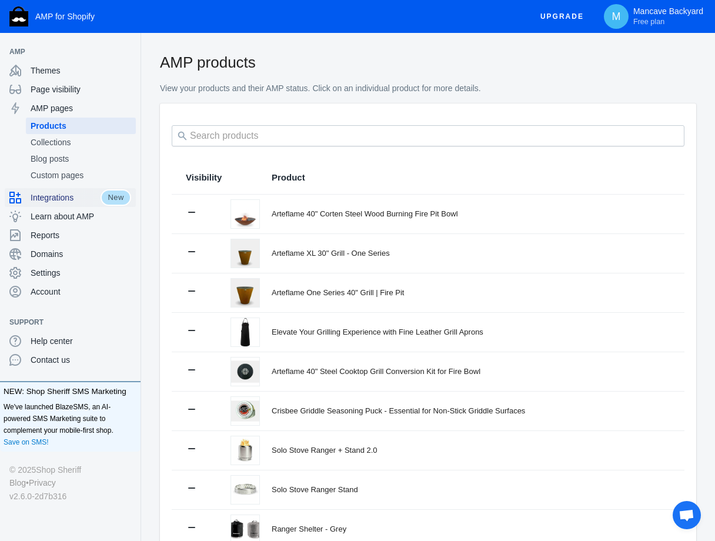
click at [48, 195] on span "Integrations" at bounding box center [66, 198] width 70 height 12
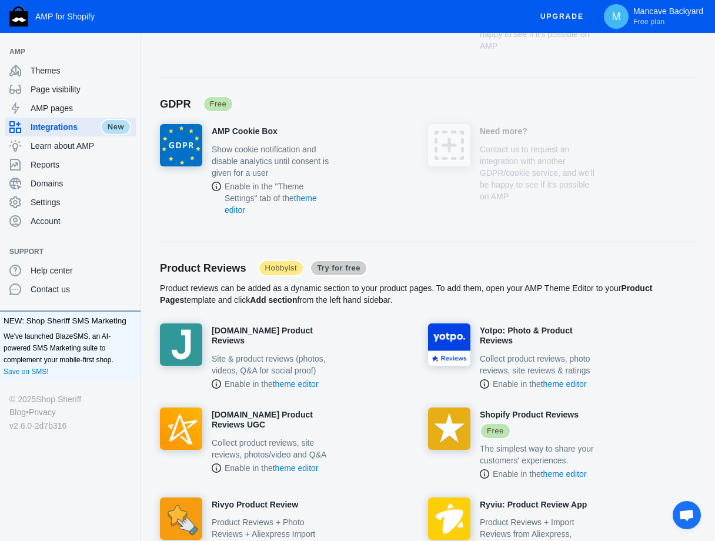
scroll to position [529, 0]
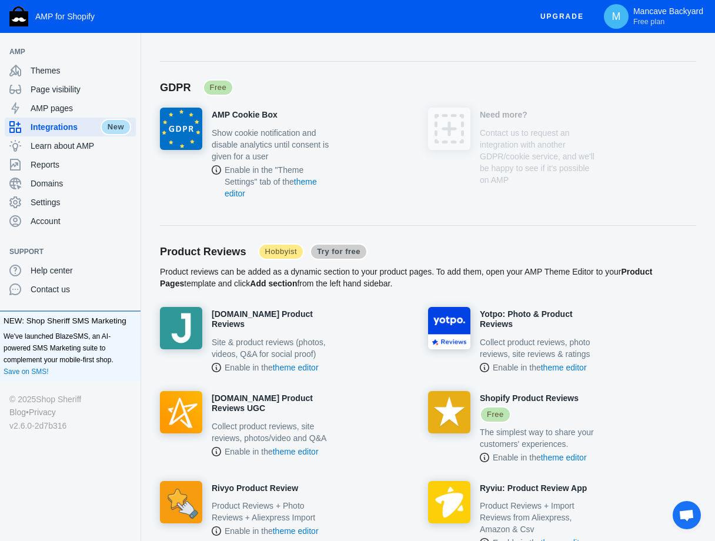
click at [686, 515] on span "Open chat" at bounding box center [685, 515] width 15 height 13
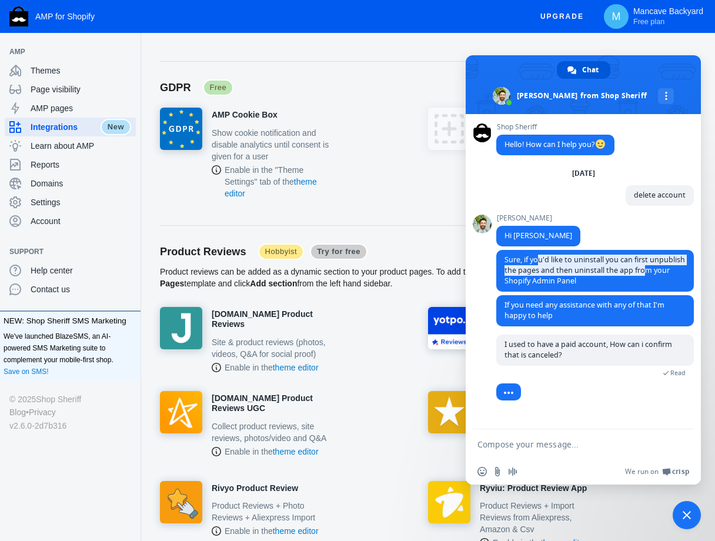
click at [521, 73] on span at bounding box center [582, 84] width 235 height 59
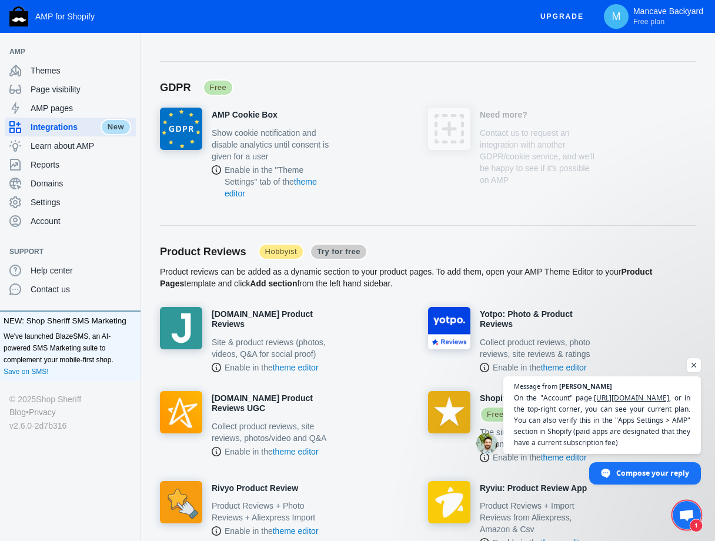
scroll to position [79, 0]
click at [694, 510] on span "1" at bounding box center [686, 515] width 28 height 28
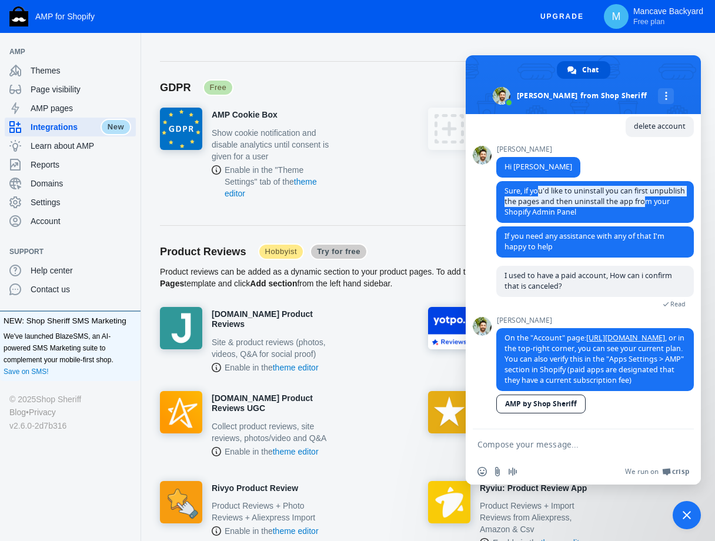
drag, startPoint x: 626, startPoint y: 363, endPoint x: 673, endPoint y: 374, distance: 48.9
click at [673, 374] on span "On the "Account" page: https://shopsheriff.com/account/amp/admin/account , or i…" at bounding box center [594, 359] width 197 height 63
drag, startPoint x: 602, startPoint y: 363, endPoint x: 671, endPoint y: 379, distance: 70.6
click at [671, 379] on span "On the "Account" page: https://shopsheriff.com/account/amp/admin/account , or i…" at bounding box center [594, 359] width 197 height 63
click at [642, 406] on span "AMP by Shop Sheriff" at bounding box center [594, 404] width 197 height 21
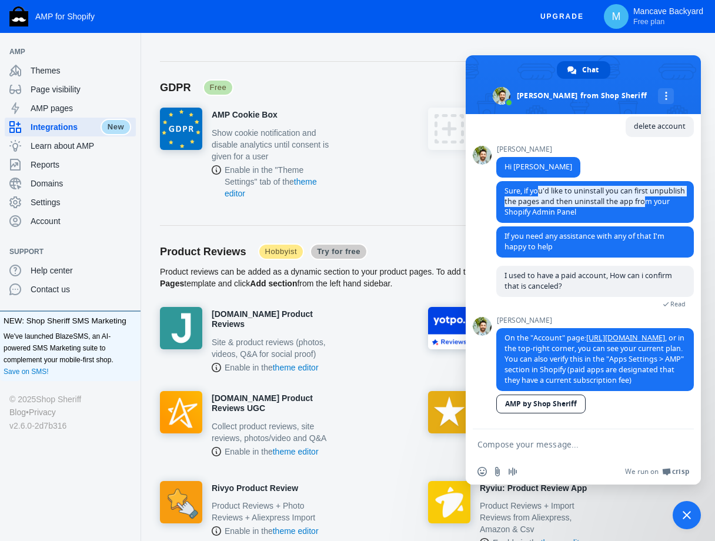
click at [622, 404] on span "AMP by Shop Sheriff" at bounding box center [594, 404] width 197 height 21
click at [639, 405] on span "AMP by Shop Sheriff" at bounding box center [594, 404] width 197 height 21
click at [546, 401] on link "AMP by Shop Sheriff" at bounding box center [540, 403] width 89 height 19
paste textarea "Subscription expires September 25, 2025"
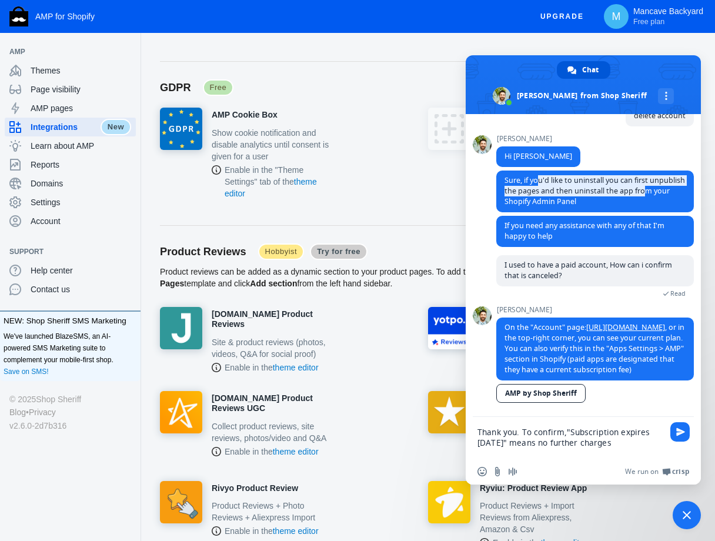
type textarea "Thank you. To confirm,"Subscription expires September 25, 2025" means no furthe…"
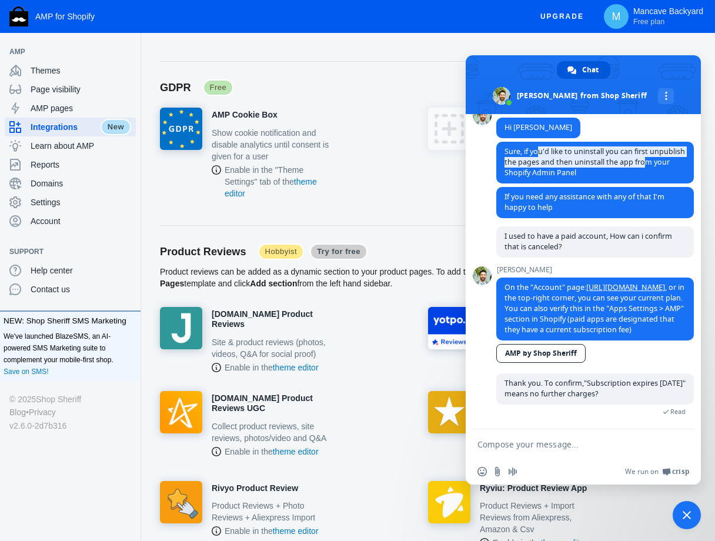
scroll to position [119, 0]
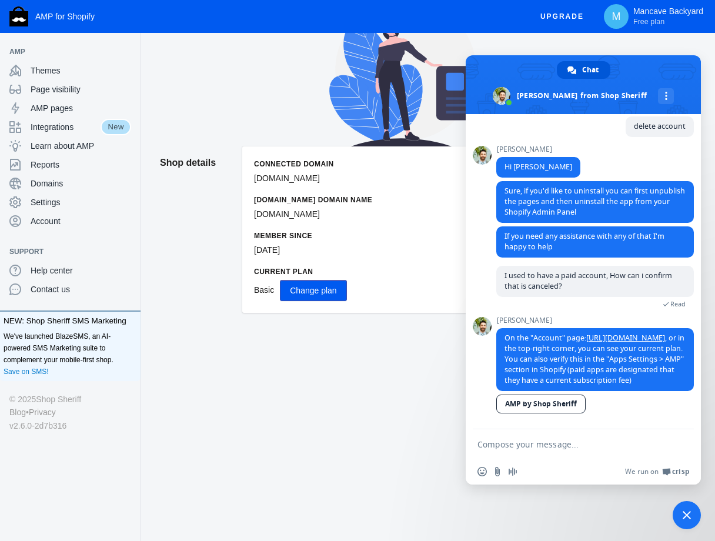
scroll to position [84, 0]
drag, startPoint x: 551, startPoint y: 444, endPoint x: 555, endPoint y: 435, distance: 10.5
click at [554, 437] on form at bounding box center [570, 445] width 186 height 32
click at [489, 444] on textarea "THank you. To confirm" at bounding box center [570, 444] width 186 height 11
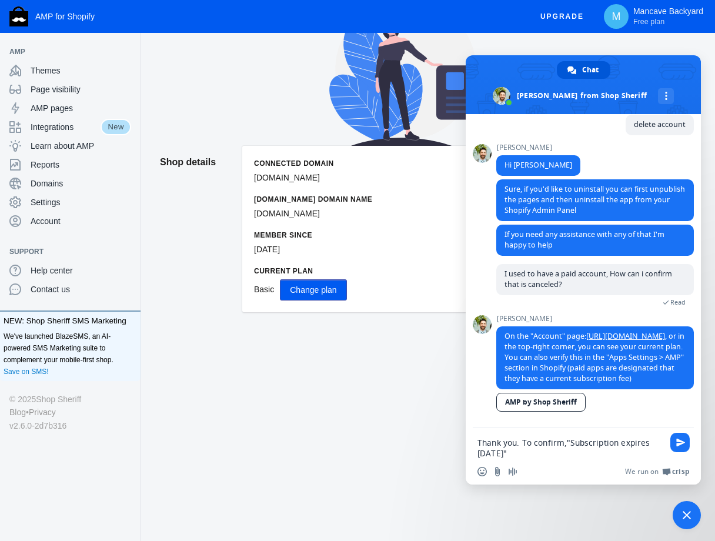
type textarea "Thank you. To confirm,"Subscription expires [DATE]" means its expired"
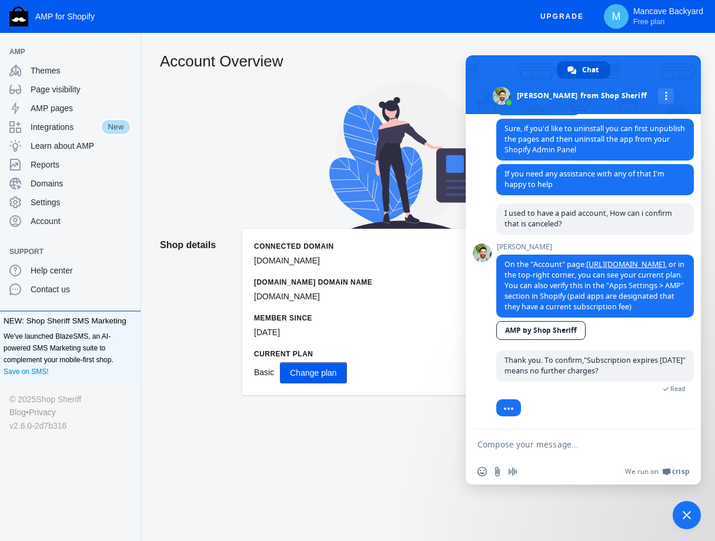
scroll to position [0, 0]
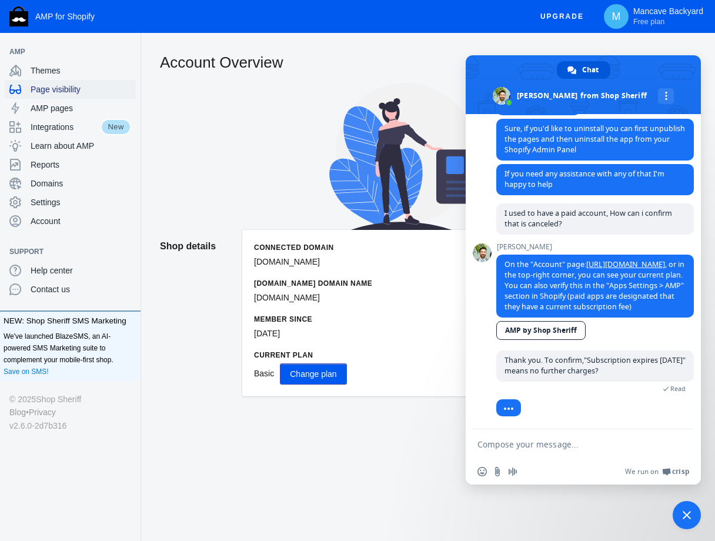
click at [66, 98] on div "Page visibility" at bounding box center [70, 89] width 122 height 19
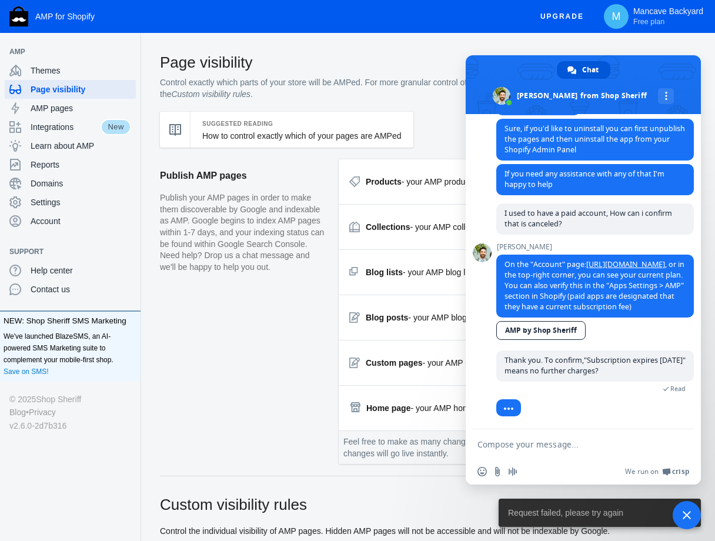
click at [504, 60] on span at bounding box center [582, 84] width 235 height 59
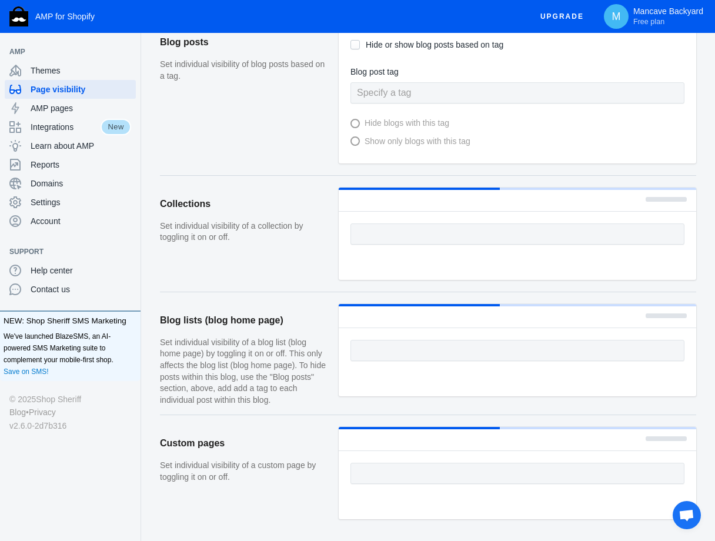
scroll to position [728, 0]
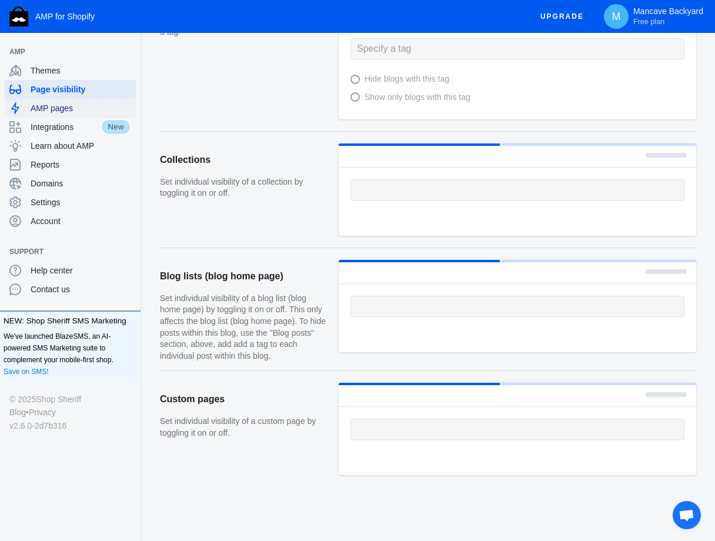
click at [41, 107] on span "AMP pages" at bounding box center [81, 108] width 100 height 12
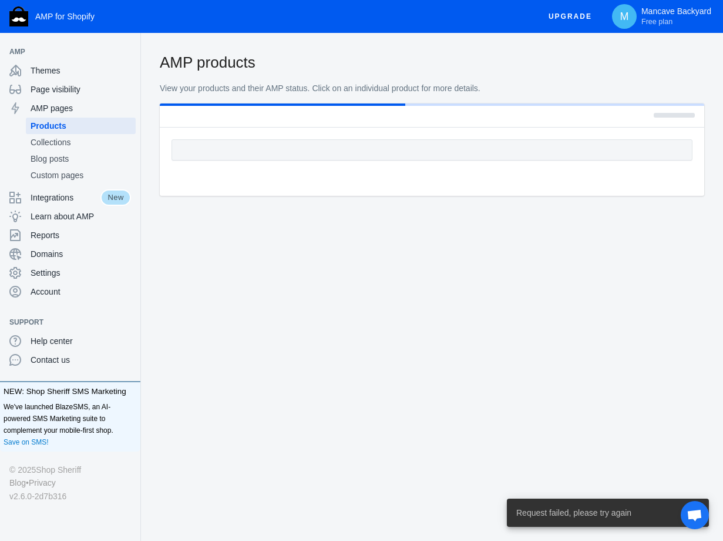
click at [318, 253] on body "AMP for Shopify Upgrade M Mancave Backyard Free plan AMP Themes Page visibility…" at bounding box center [361, 270] width 723 height 541
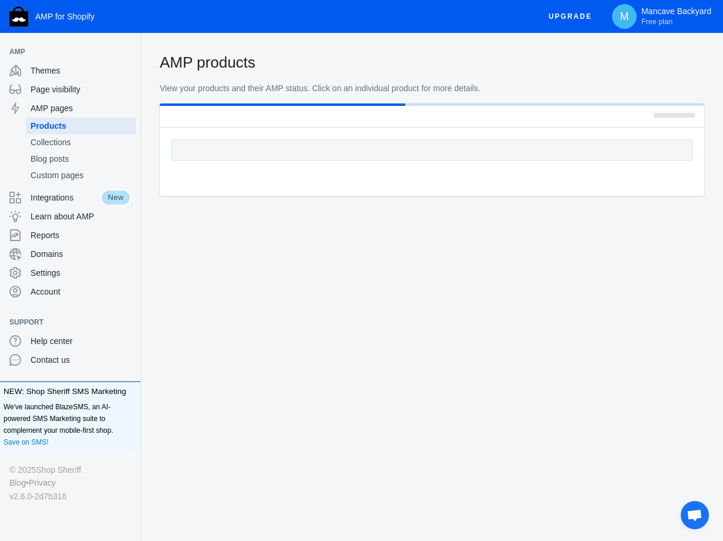
click at [702, 520] on span "Open chat" at bounding box center [694, 515] width 15 height 13
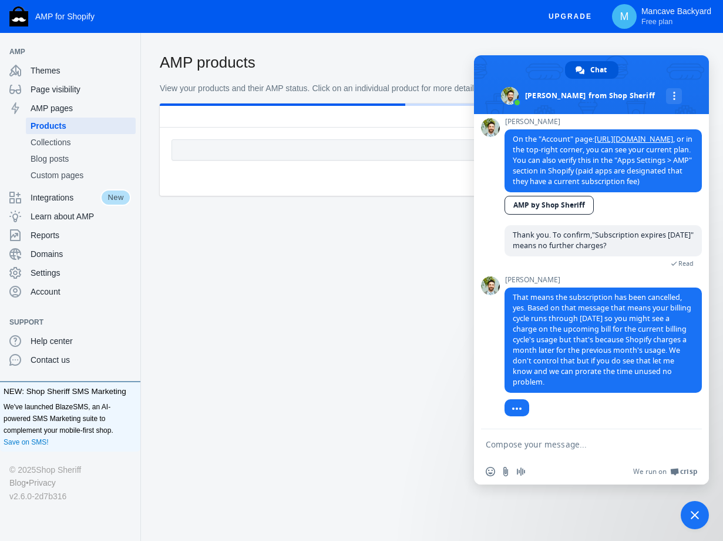
scroll to position [267, 0]
click at [579, 366] on span "That means the subscription has been cancelled, yes. Based on that message that…" at bounding box center [602, 339] width 179 height 95
drag, startPoint x: 555, startPoint y: 445, endPoint x: 562, endPoint y: 445, distance: 7.1
click at [556, 444] on textarea "Compose your message..." at bounding box center [579, 444] width 186 height 11
type textarea "thank you Stephen!"
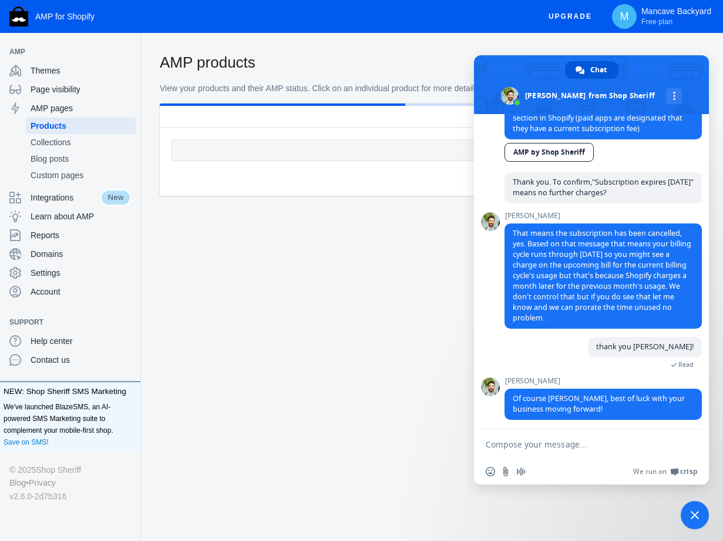
scroll to position [324, 0]
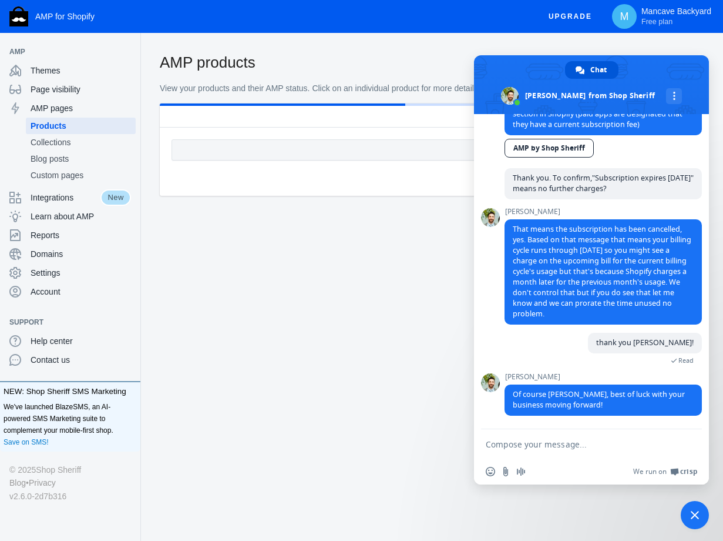
click at [536, 443] on textarea "Compose your message..." at bounding box center [579, 444] width 186 height 11
type textarea "thanks!"
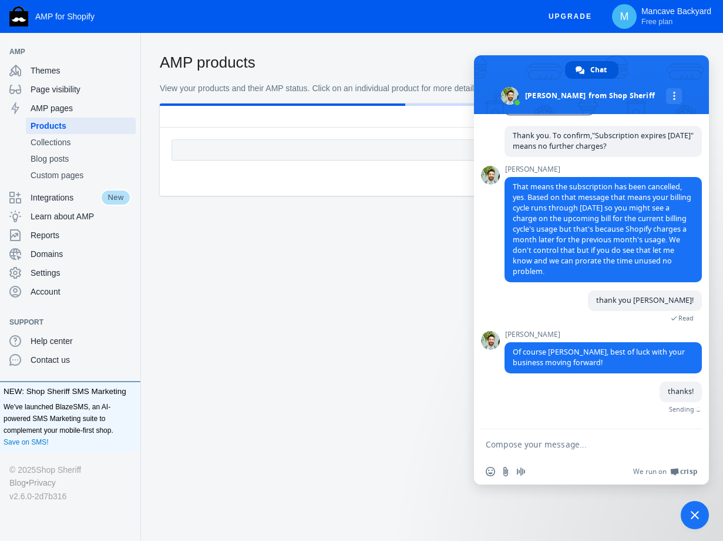
click at [656, 63] on span at bounding box center [591, 84] width 235 height 59
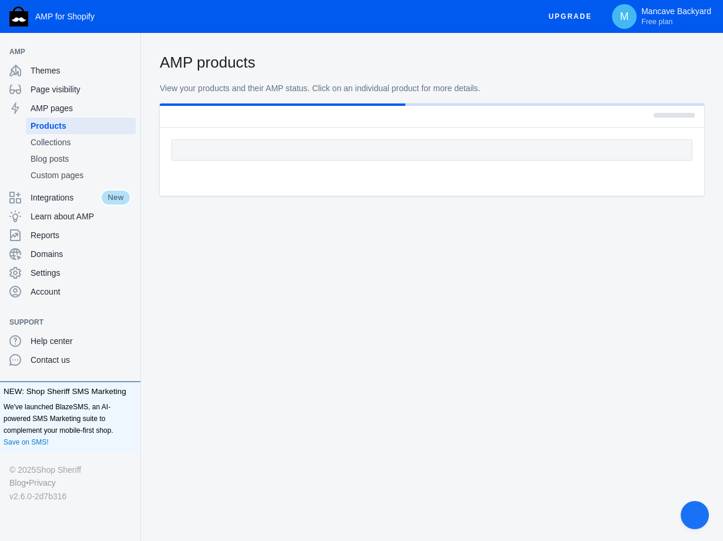
scroll to position [353, 0]
click at [300, 214] on div "AMP products View your products and their AMP status. Click on an individual pr…" at bounding box center [432, 151] width 582 height 198
